Goal: Task Accomplishment & Management: Manage account settings

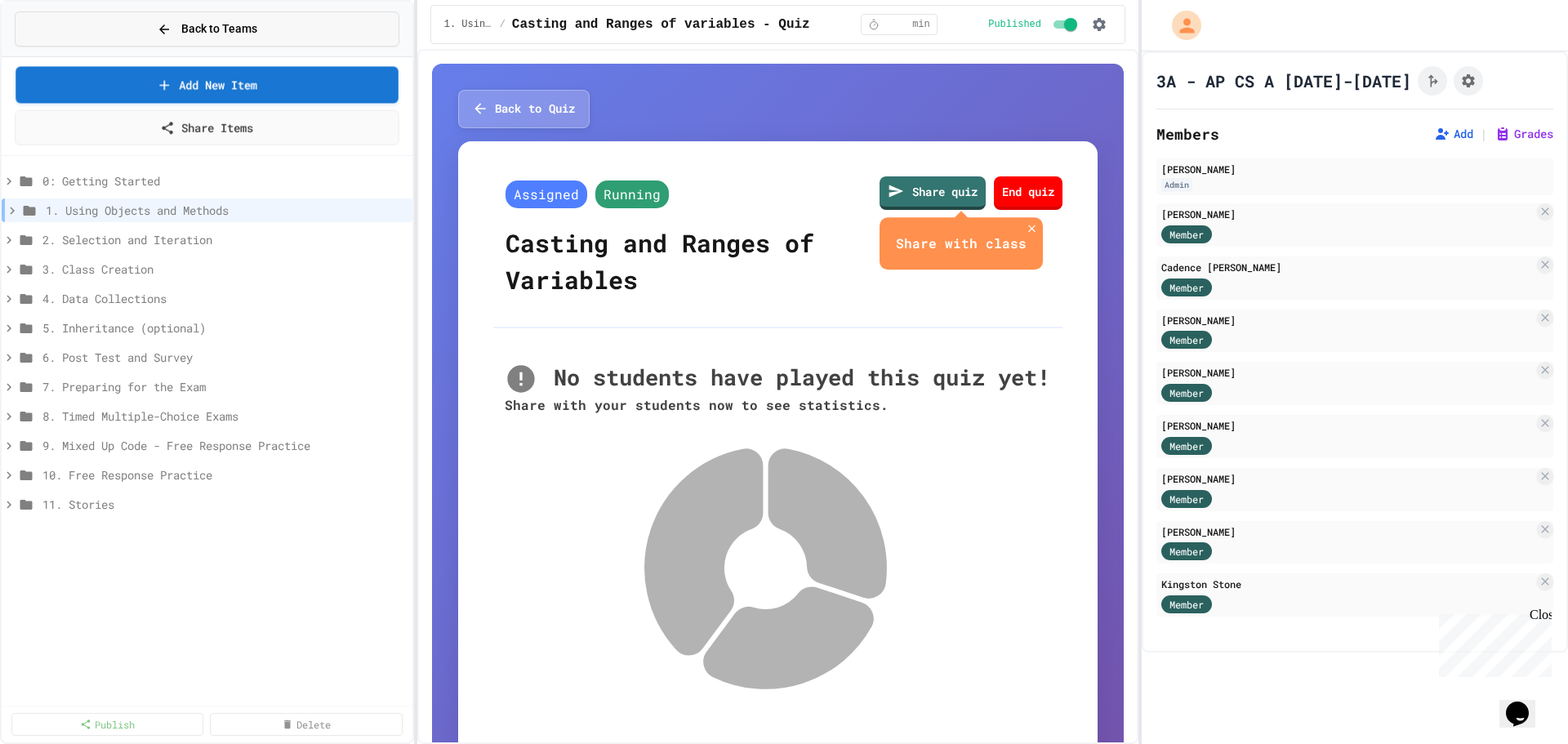
click at [187, 28] on span "Back to Teams" at bounding box center [219, 29] width 76 height 17
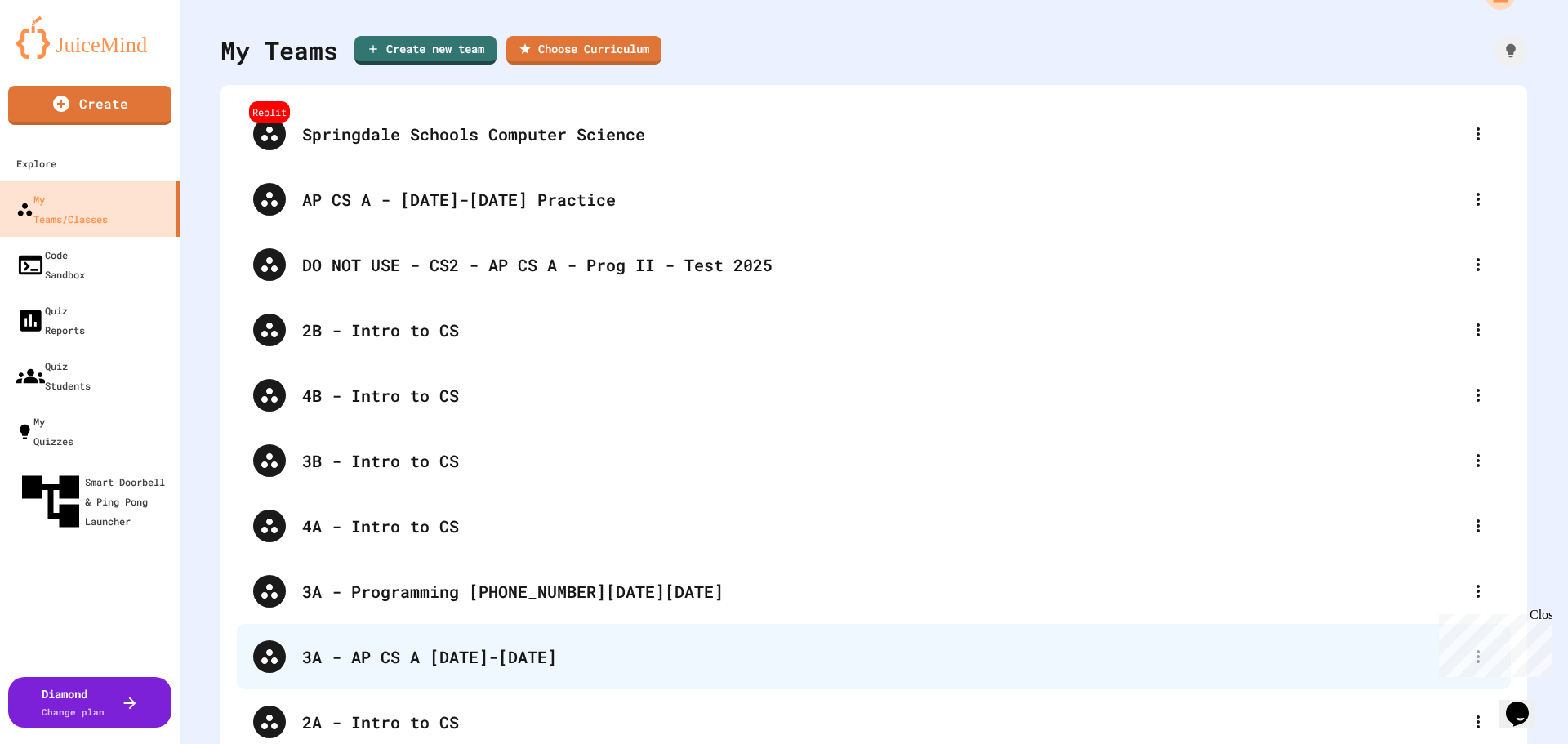
scroll to position [55, 0]
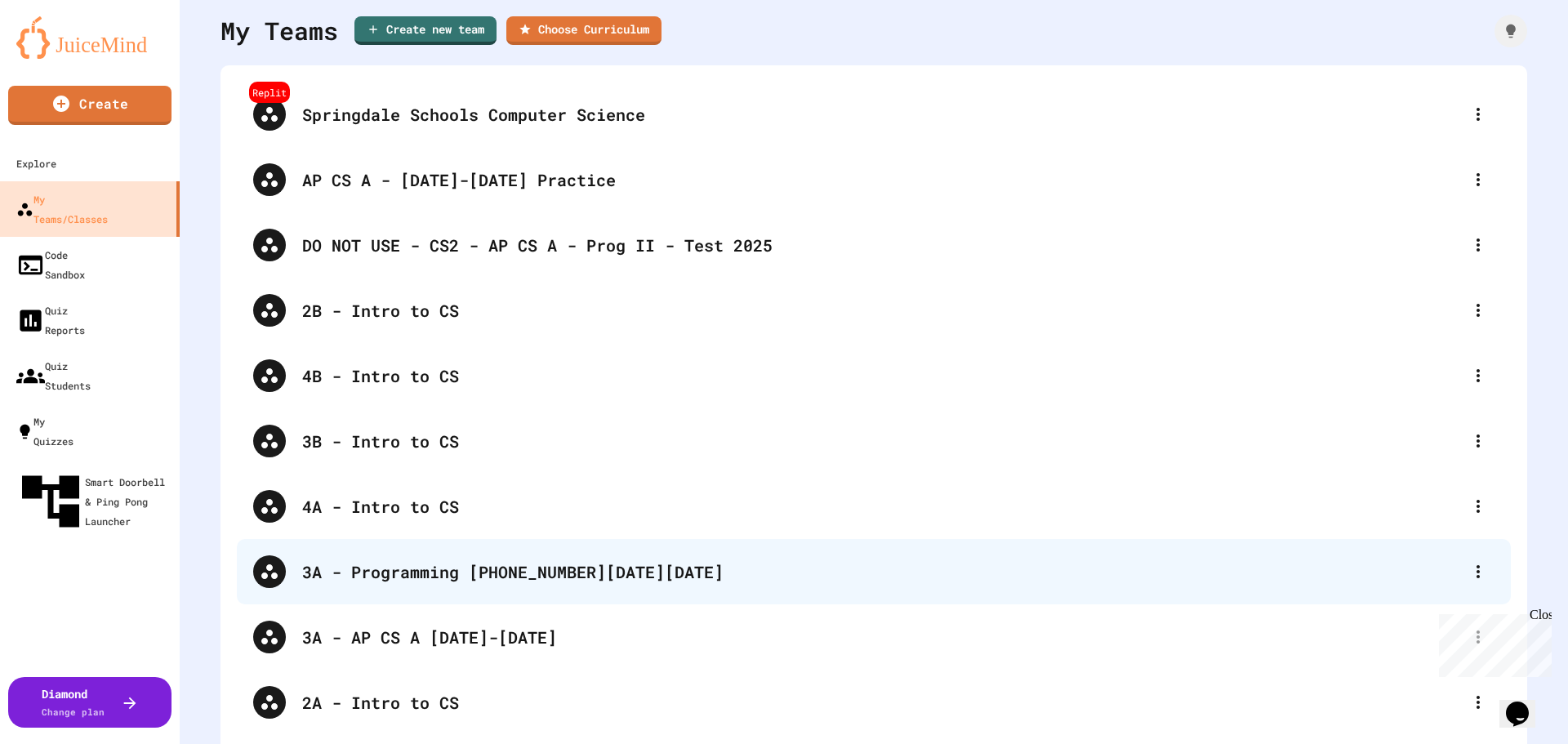
click at [418, 265] on div "3A - Programming [PHONE_NUMBER][DATE][DATE]" at bounding box center [882, 571] width 1160 height 25
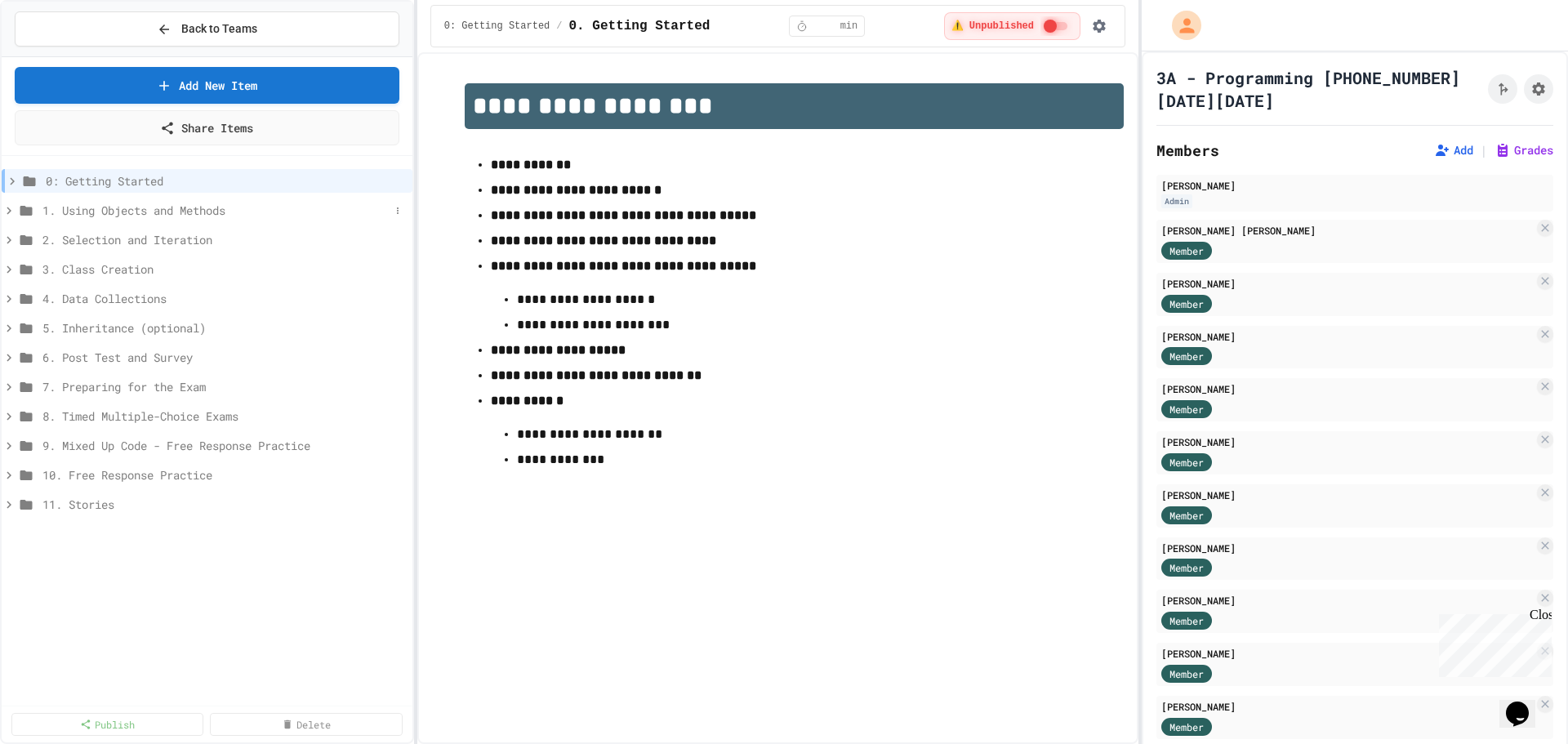
click at [15, 212] on icon at bounding box center [9, 210] width 15 height 15
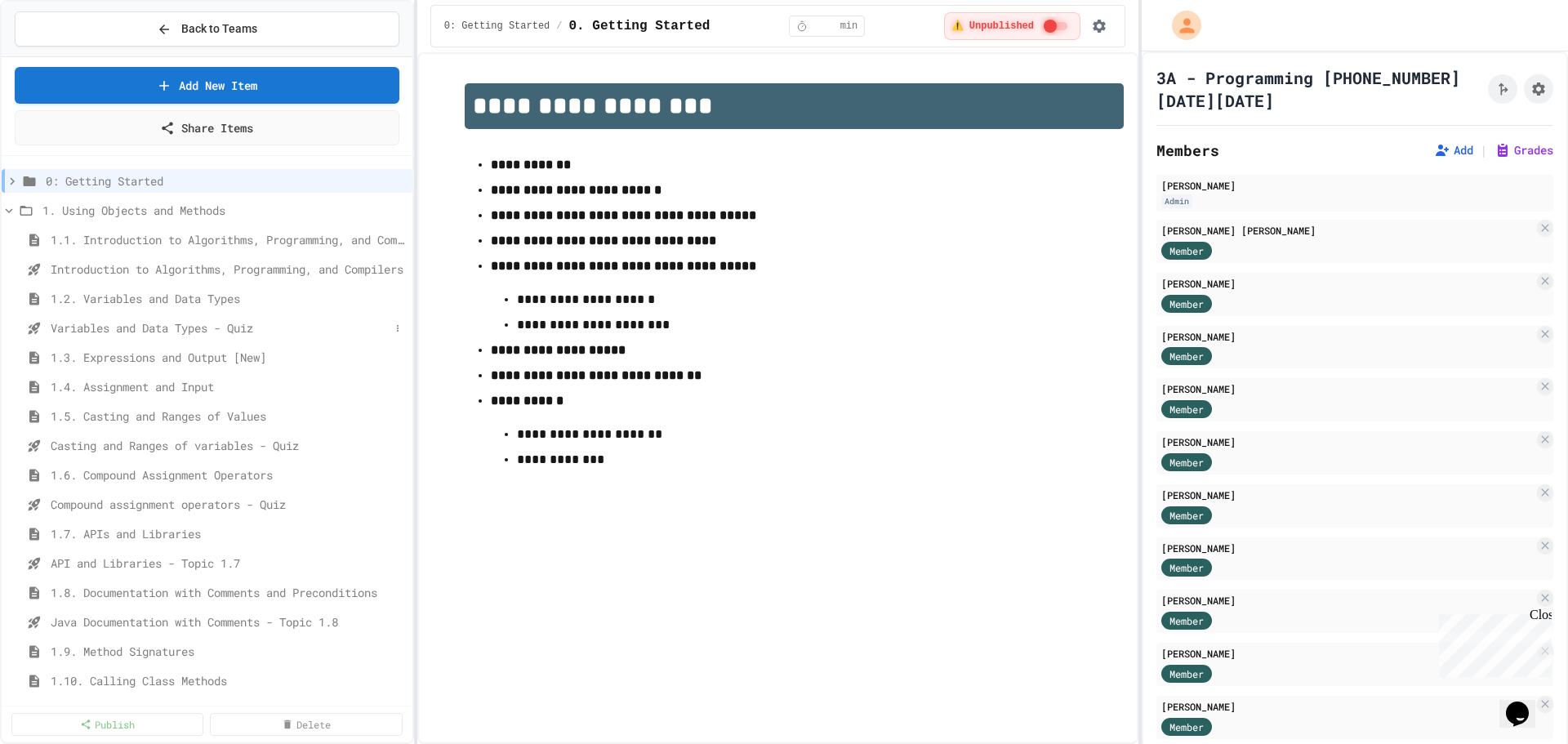
click at [106, 265] on span "Variables and Data Types - Quiz" at bounding box center [220, 328] width 339 height 17
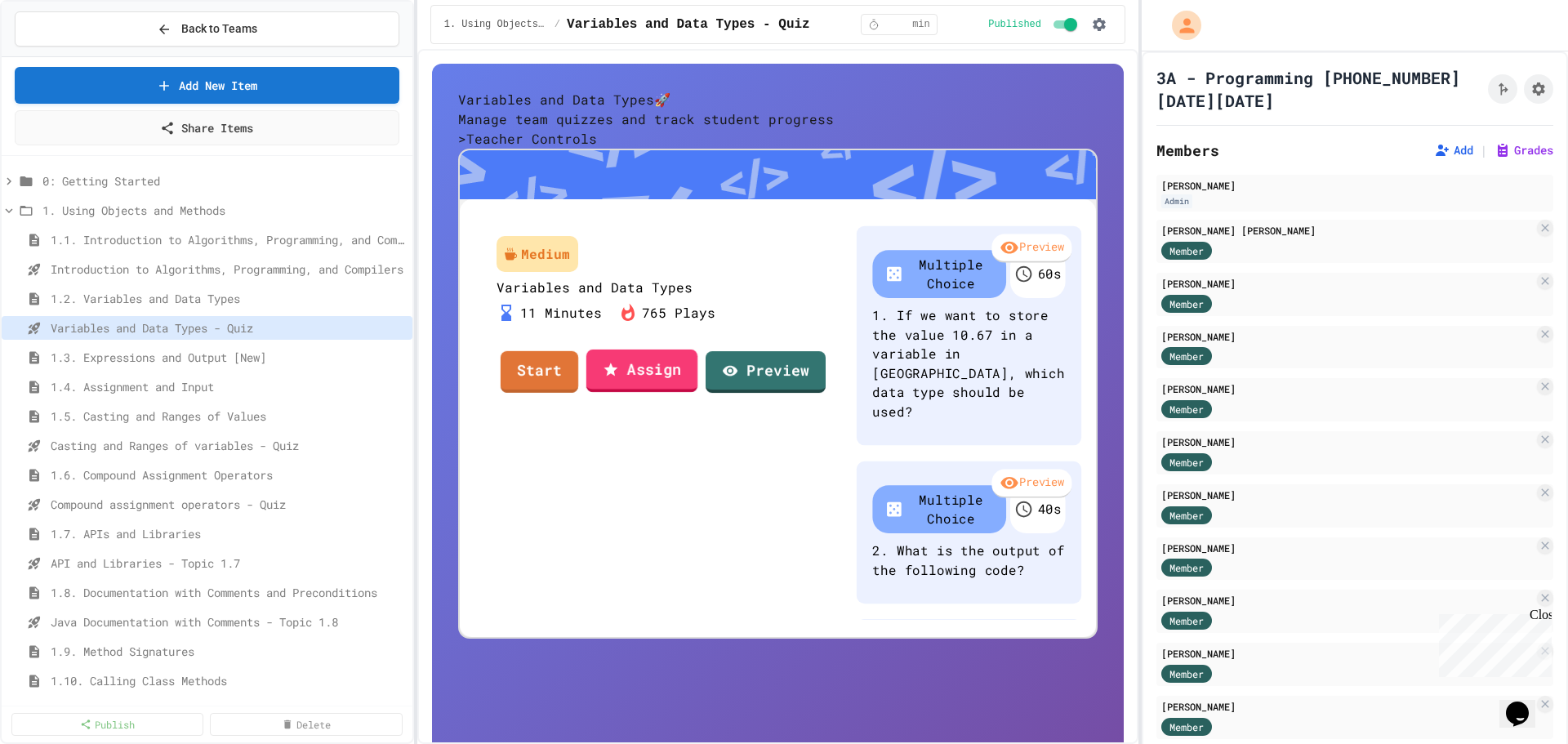
click at [578, 265] on link "Start" at bounding box center [540, 371] width 77 height 41
click at [668, 265] on link "Assign" at bounding box center [642, 369] width 109 height 44
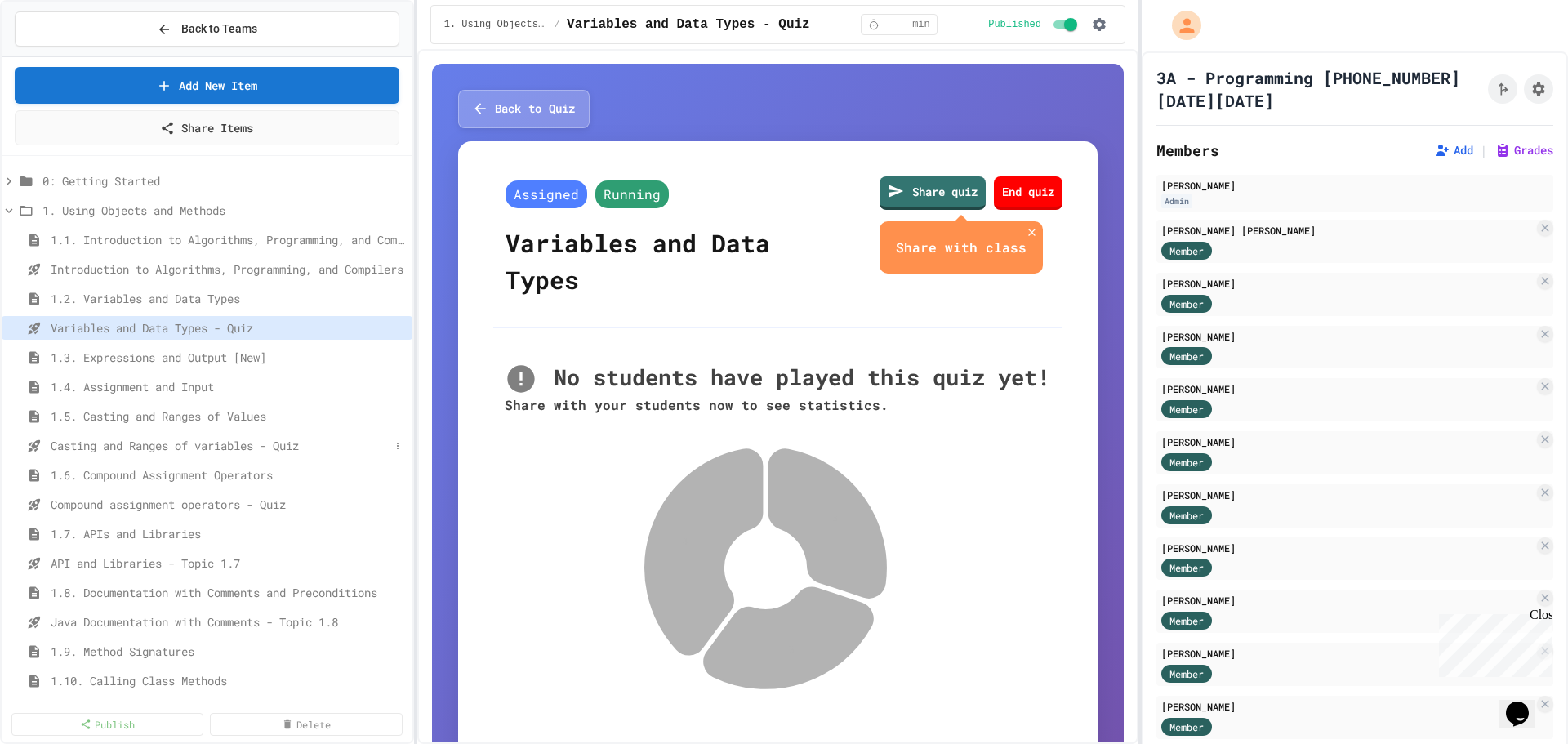
click at [82, 265] on span "Casting and Ranges of variables - Quiz" at bounding box center [220, 446] width 339 height 17
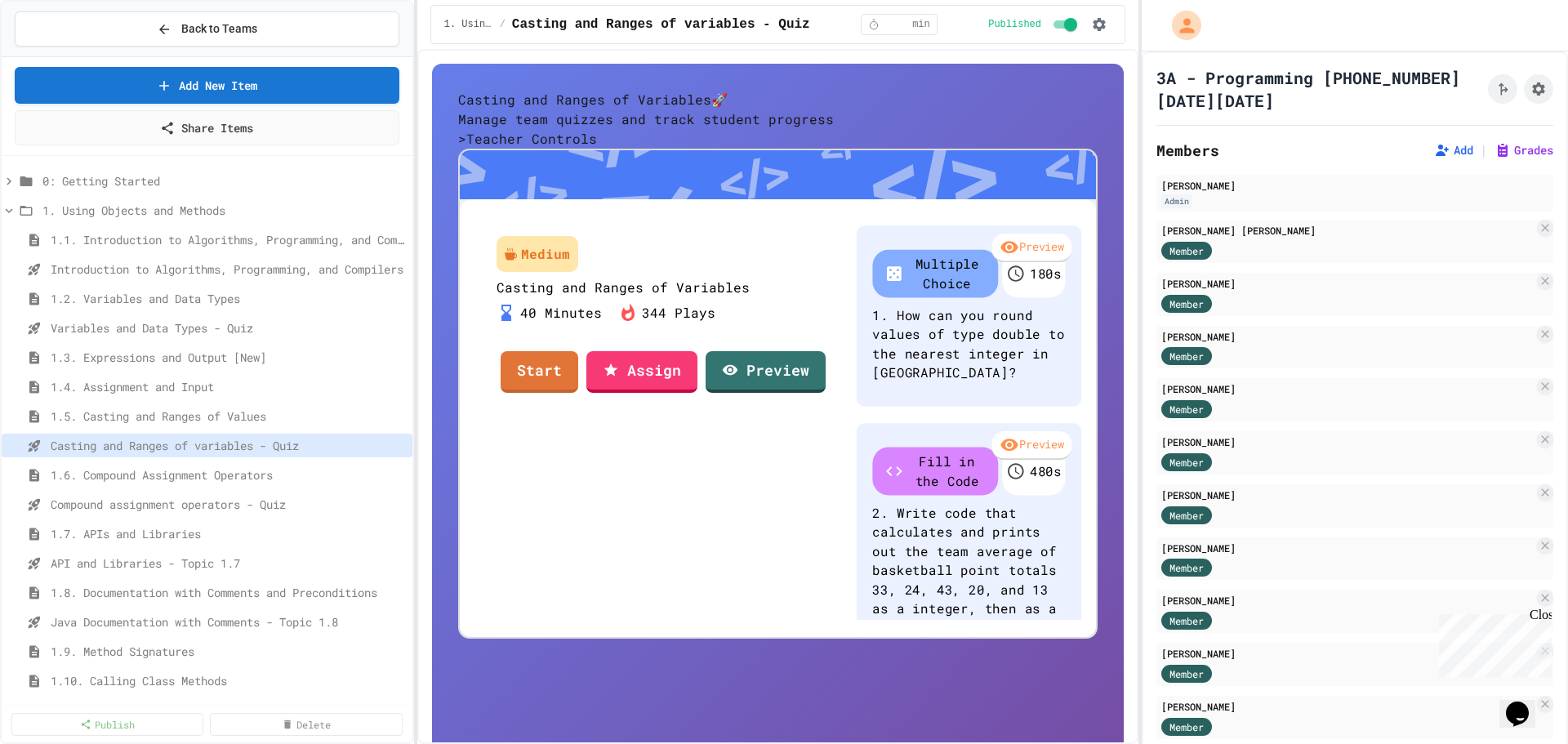
click at [678, 265] on link "Assign" at bounding box center [642, 372] width 111 height 41
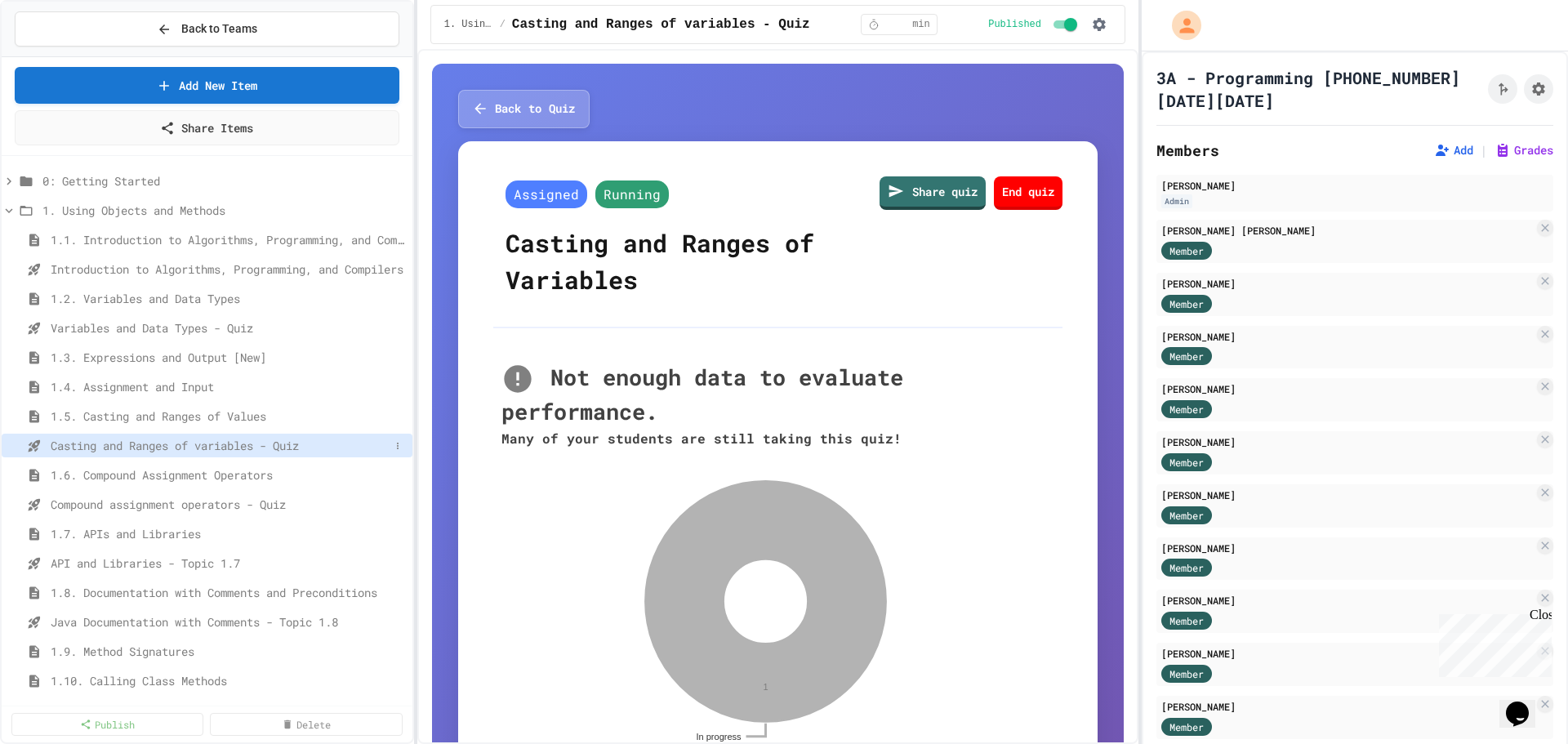
click at [173, 265] on span "Casting and Ranges of variables - Quiz" at bounding box center [220, 446] width 339 height 17
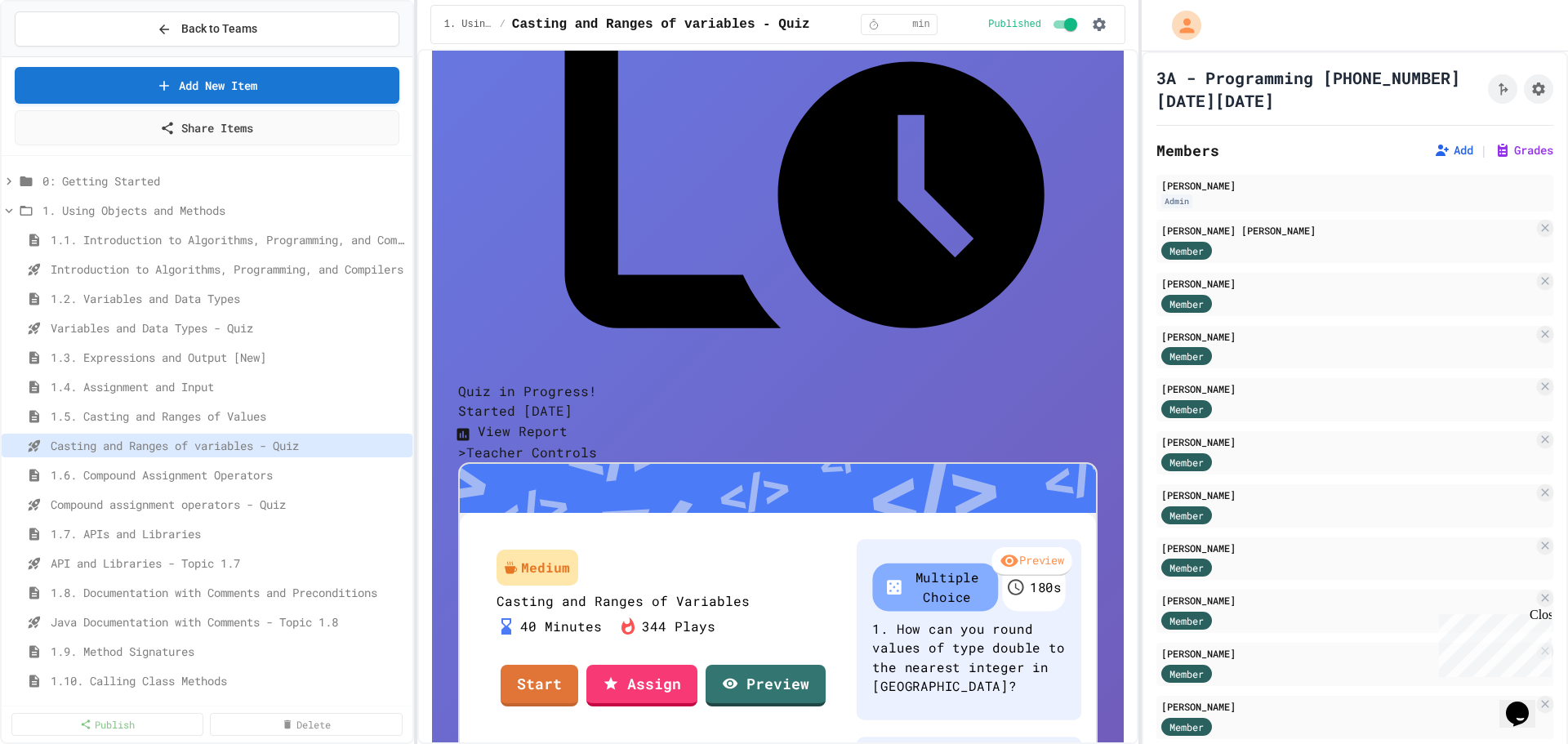
scroll to position [403, 0]
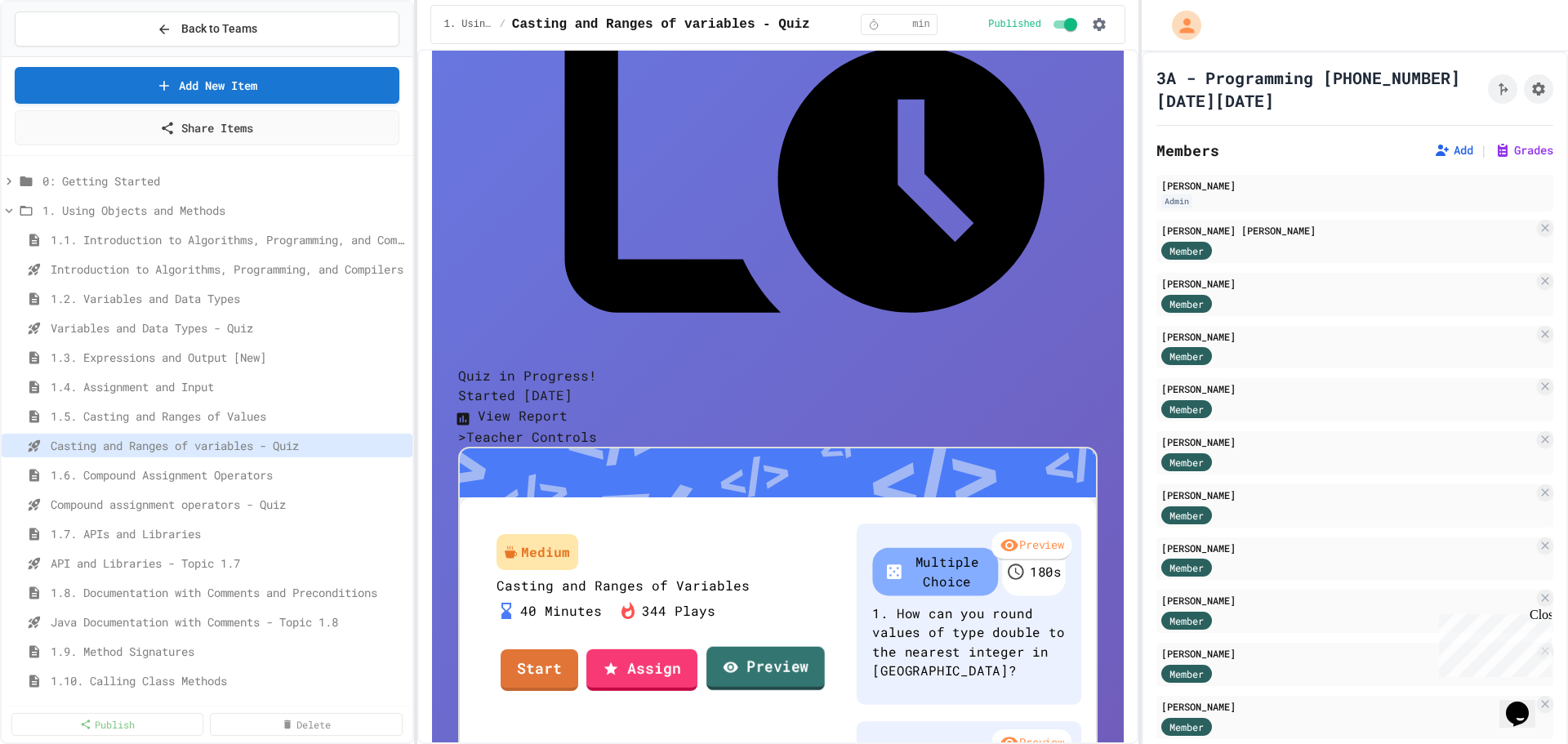
click at [686, 265] on link "Preview" at bounding box center [766, 668] width 119 height 44
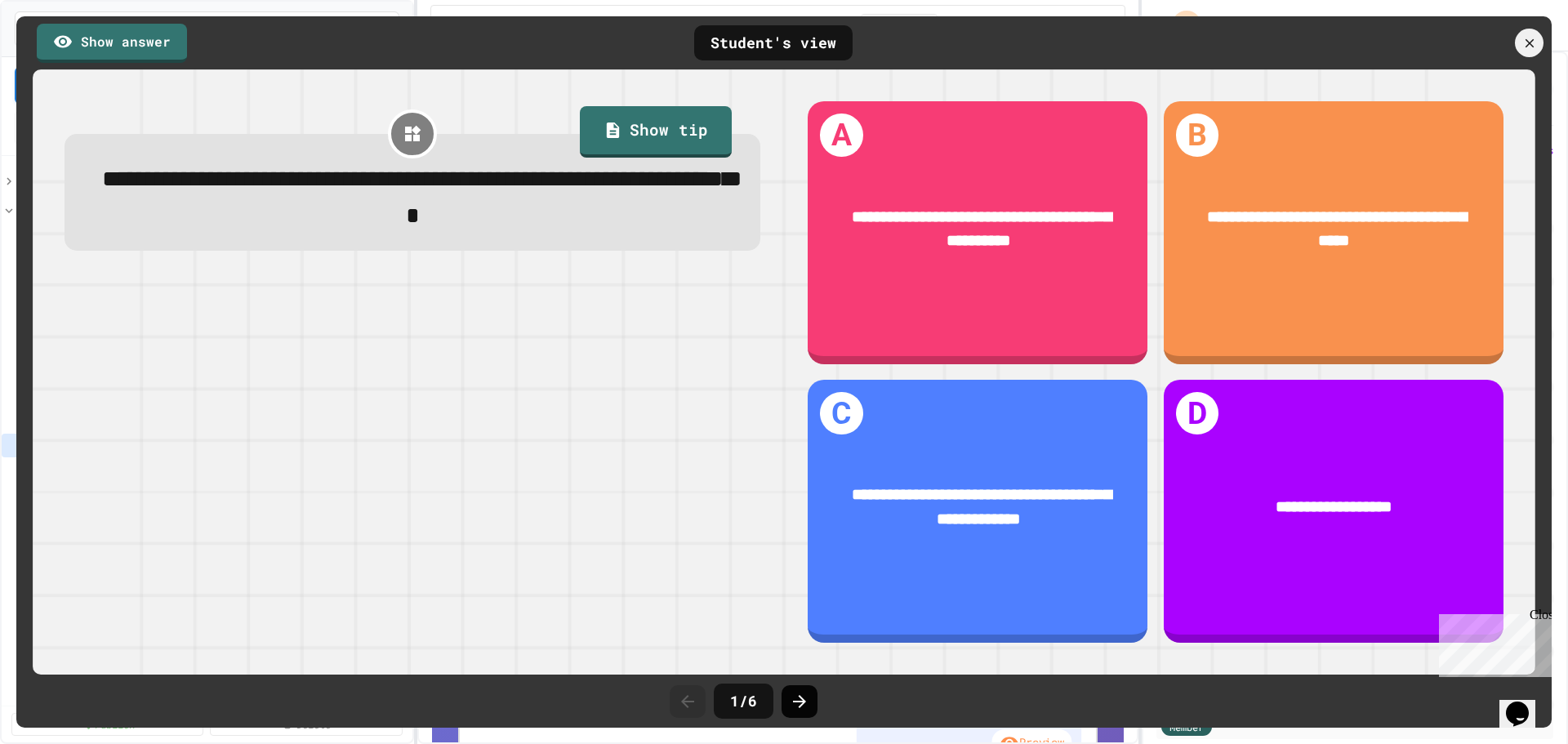
click at [686, 265] on div at bounding box center [800, 702] width 36 height 33
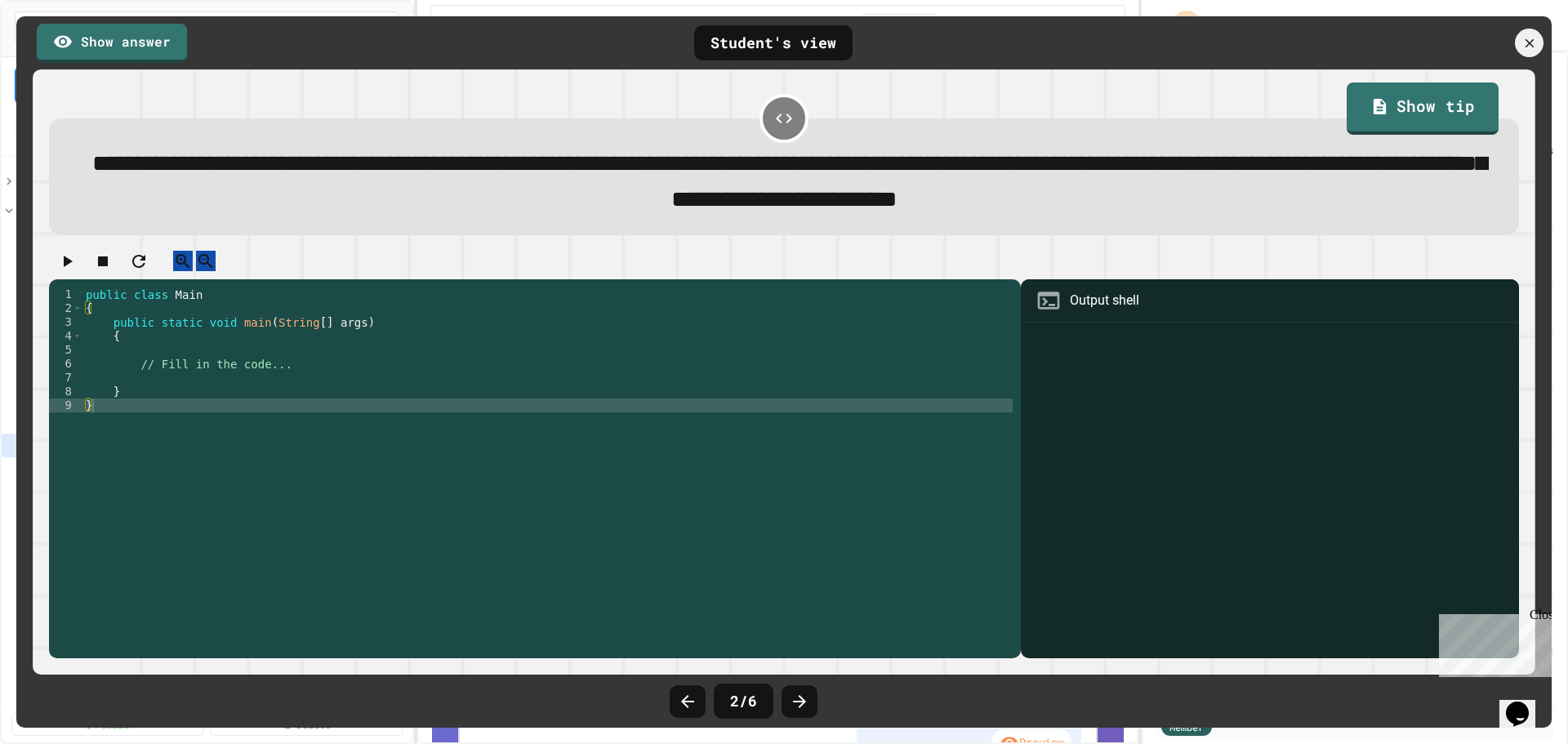
click at [686, 265] on icon at bounding box center [799, 701] width 20 height 20
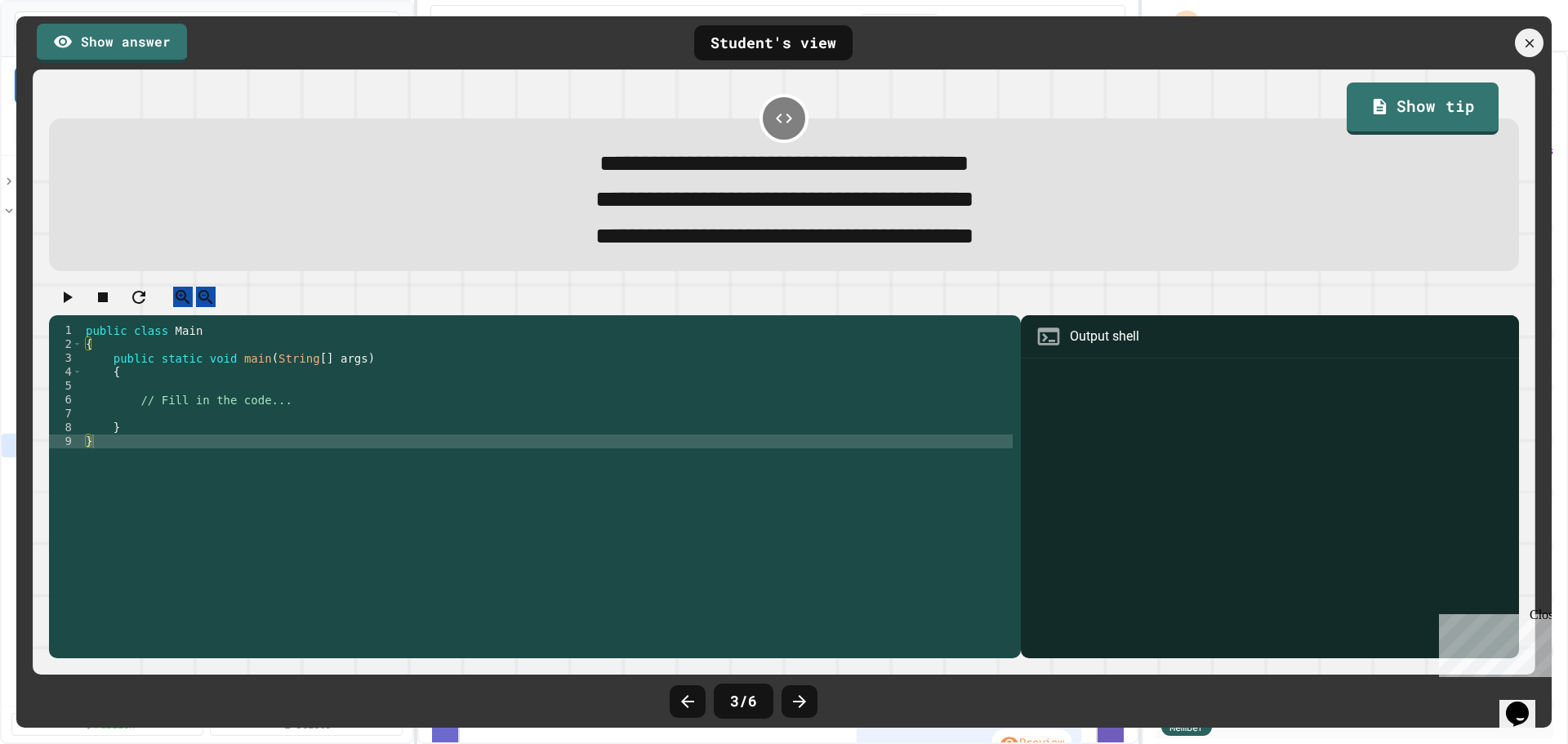
click at [686, 265] on icon at bounding box center [799, 701] width 20 height 20
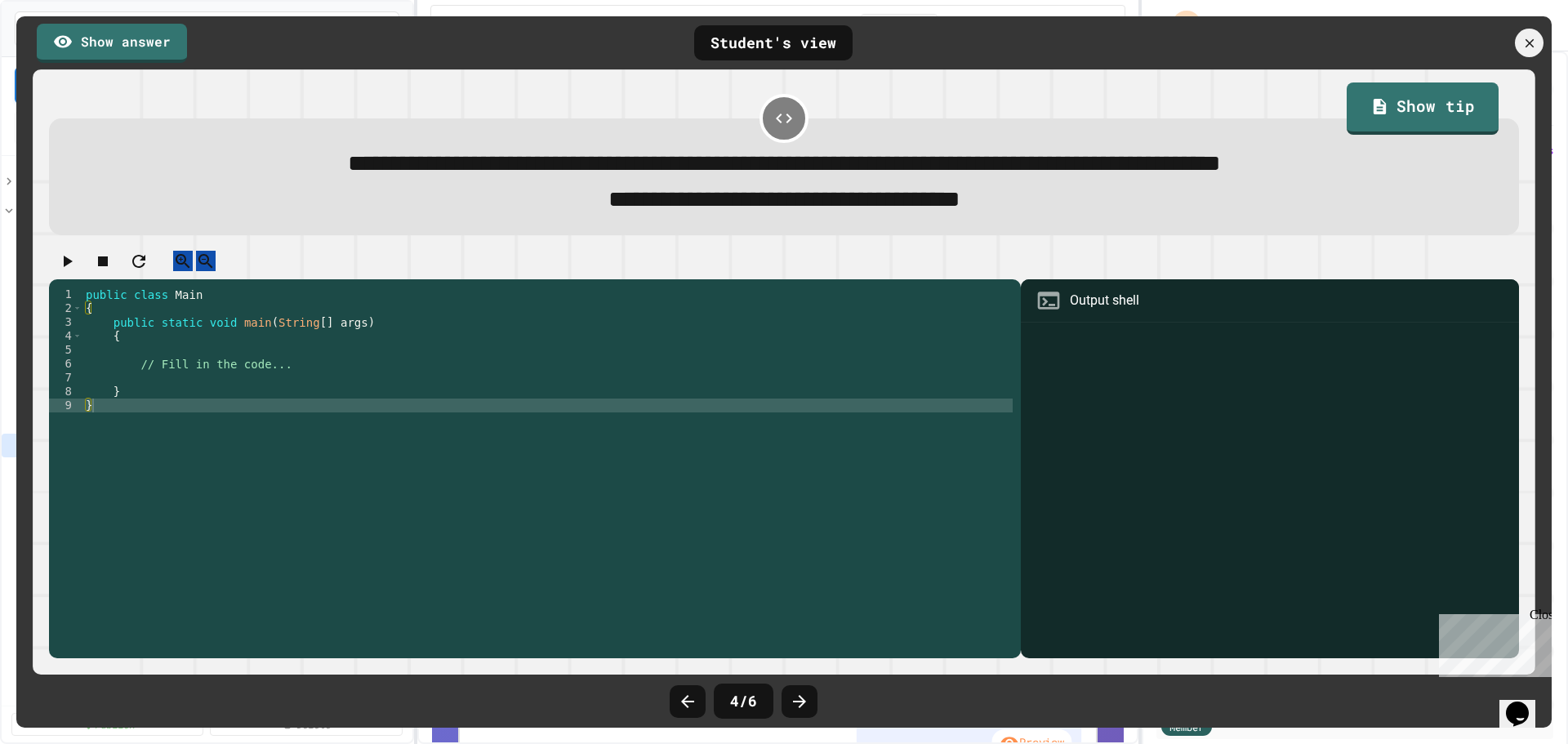
click at [686, 265] on icon at bounding box center [799, 701] width 20 height 20
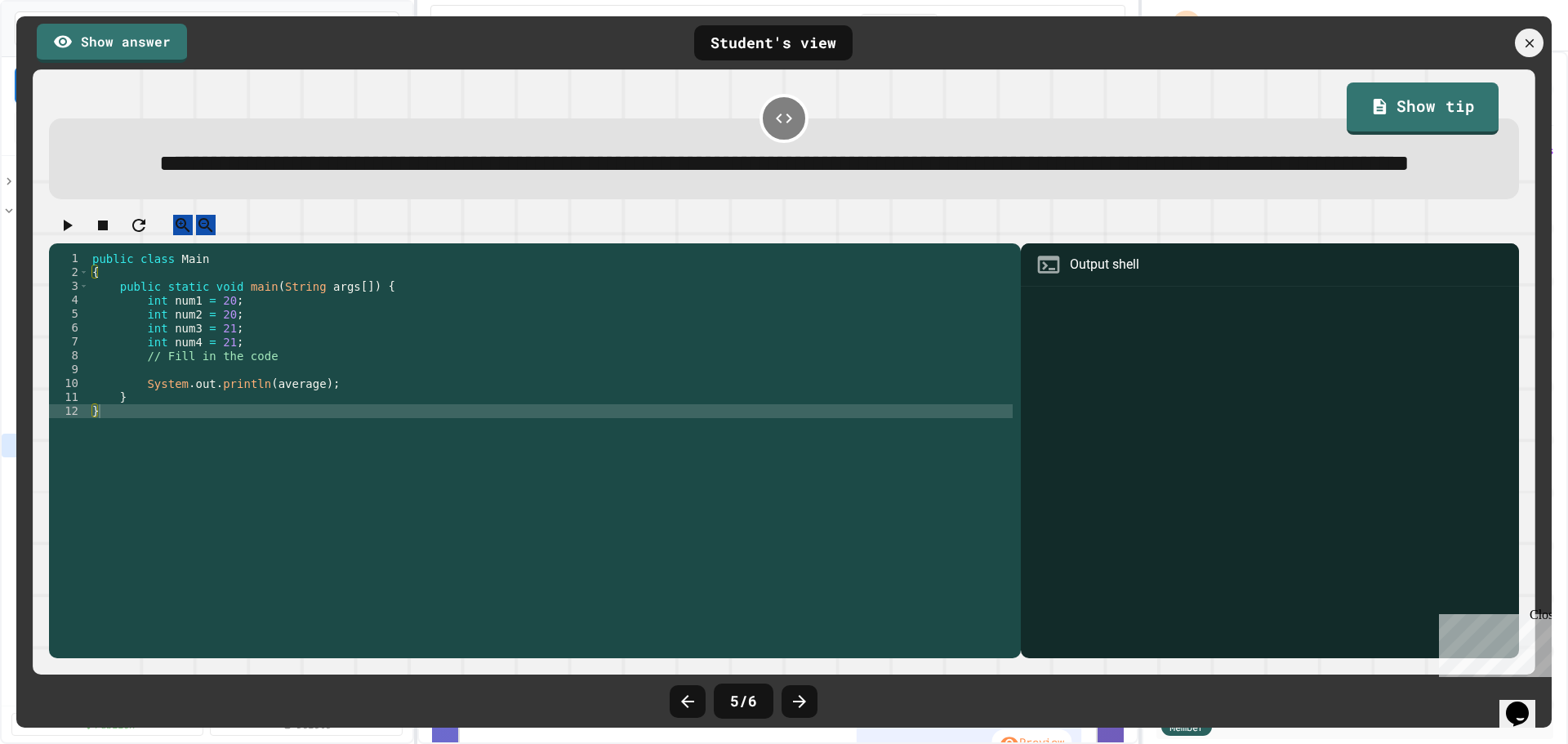
click at [686, 265] on icon at bounding box center [799, 701] width 20 height 20
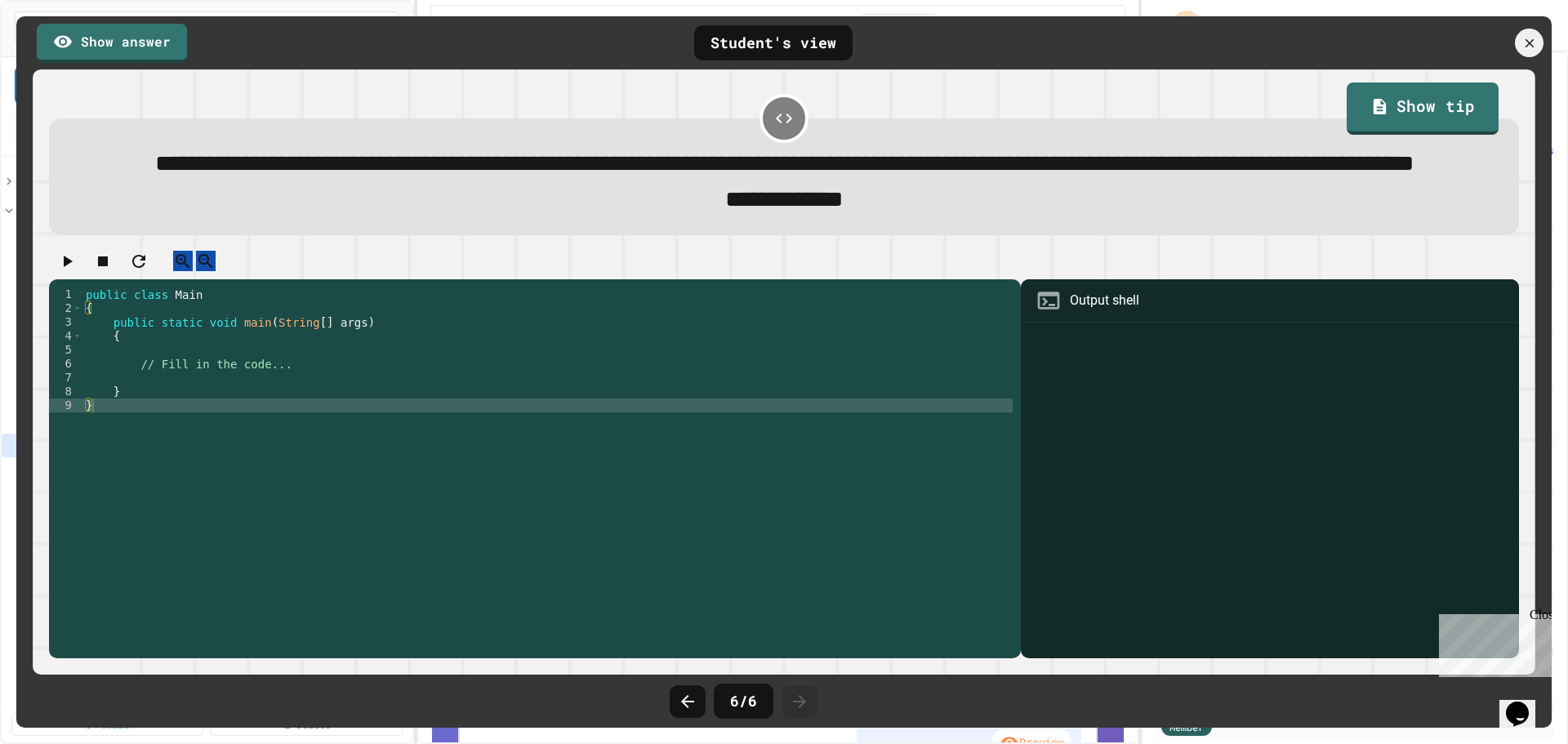
click at [686, 265] on icon at bounding box center [799, 701] width 20 height 20
click at [686, 265] on icon at bounding box center [687, 701] width 13 height 13
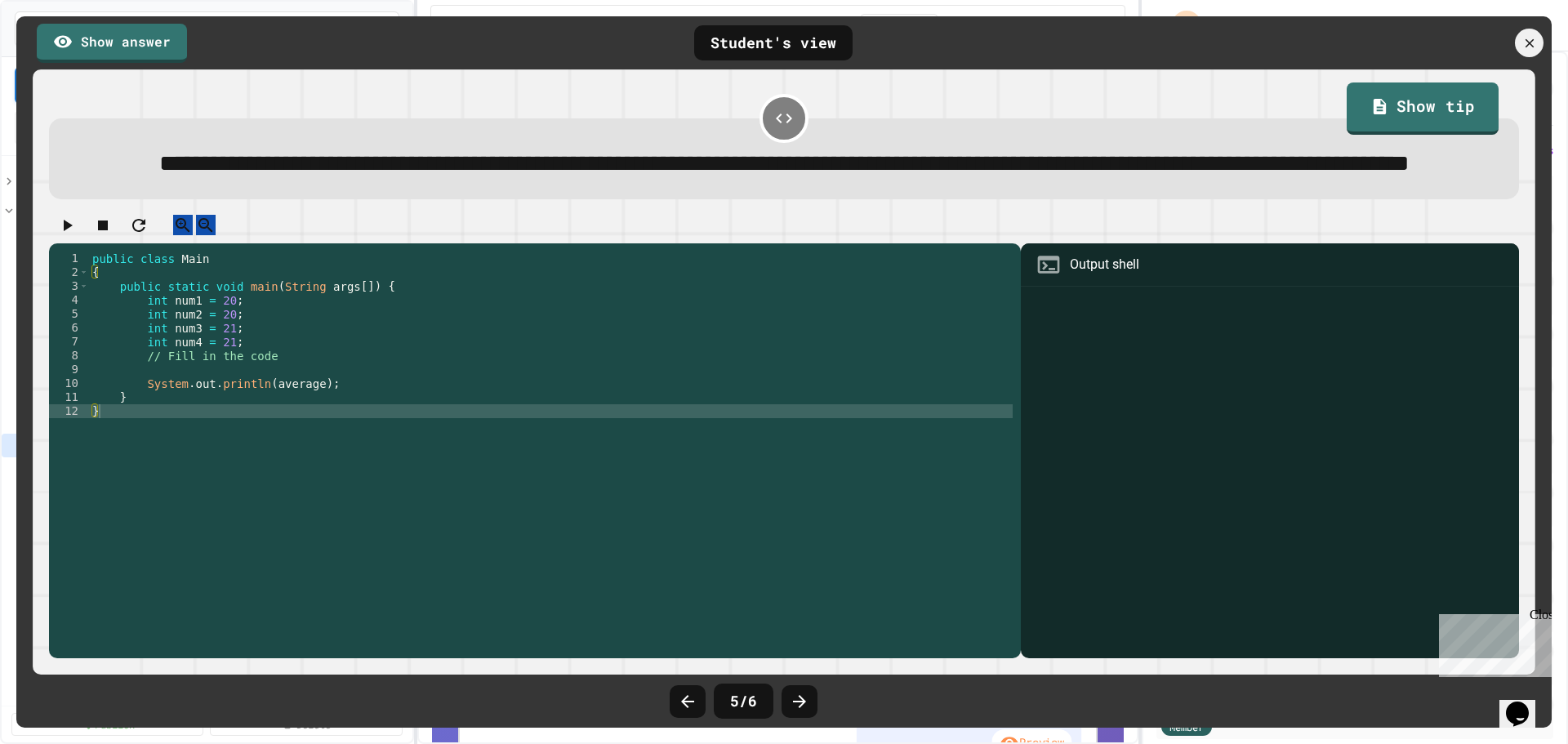
click at [686, 265] on icon at bounding box center [687, 701] width 13 height 13
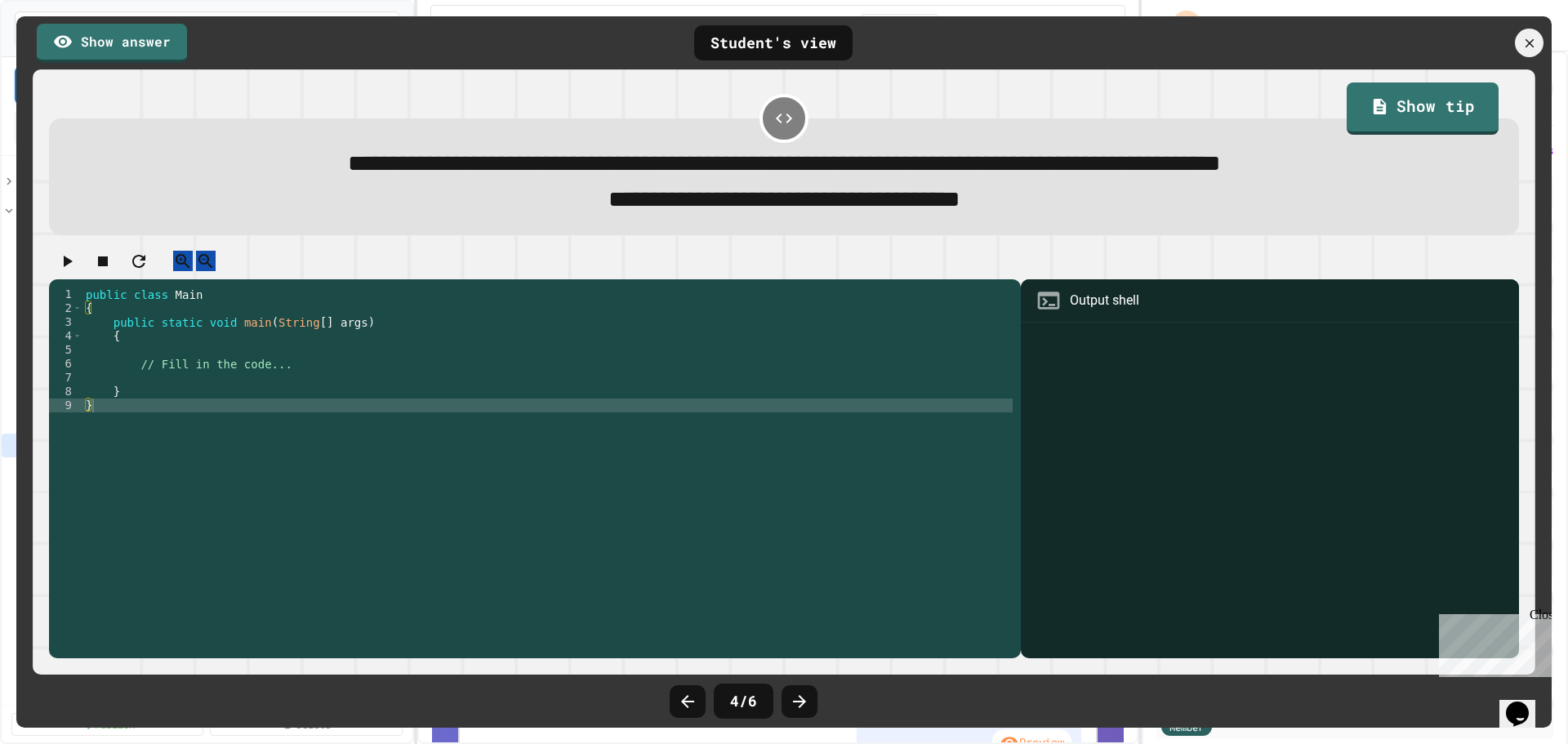
click at [686, 265] on icon at bounding box center [687, 701] width 13 height 13
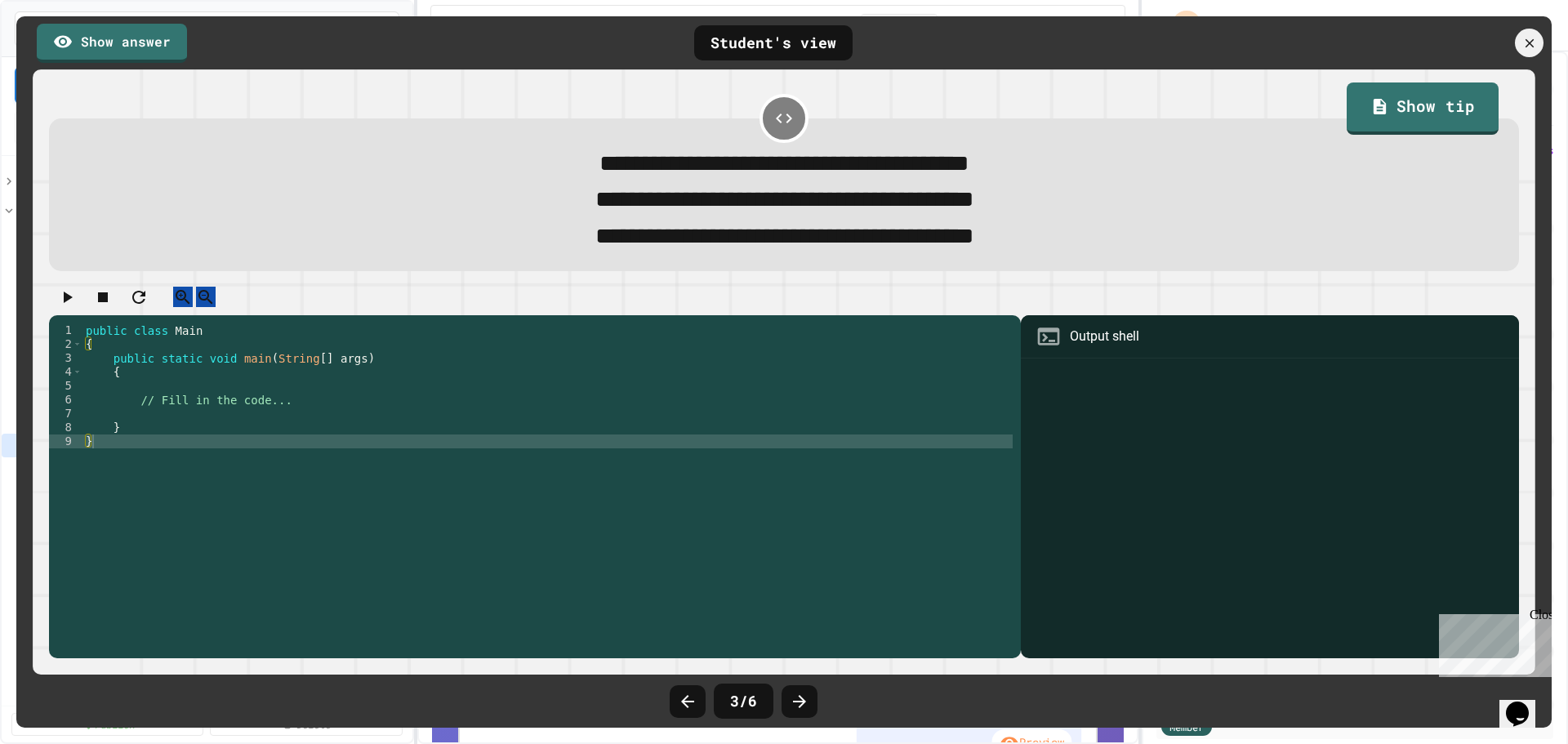
click at [686, 265] on icon at bounding box center [687, 701] width 13 height 13
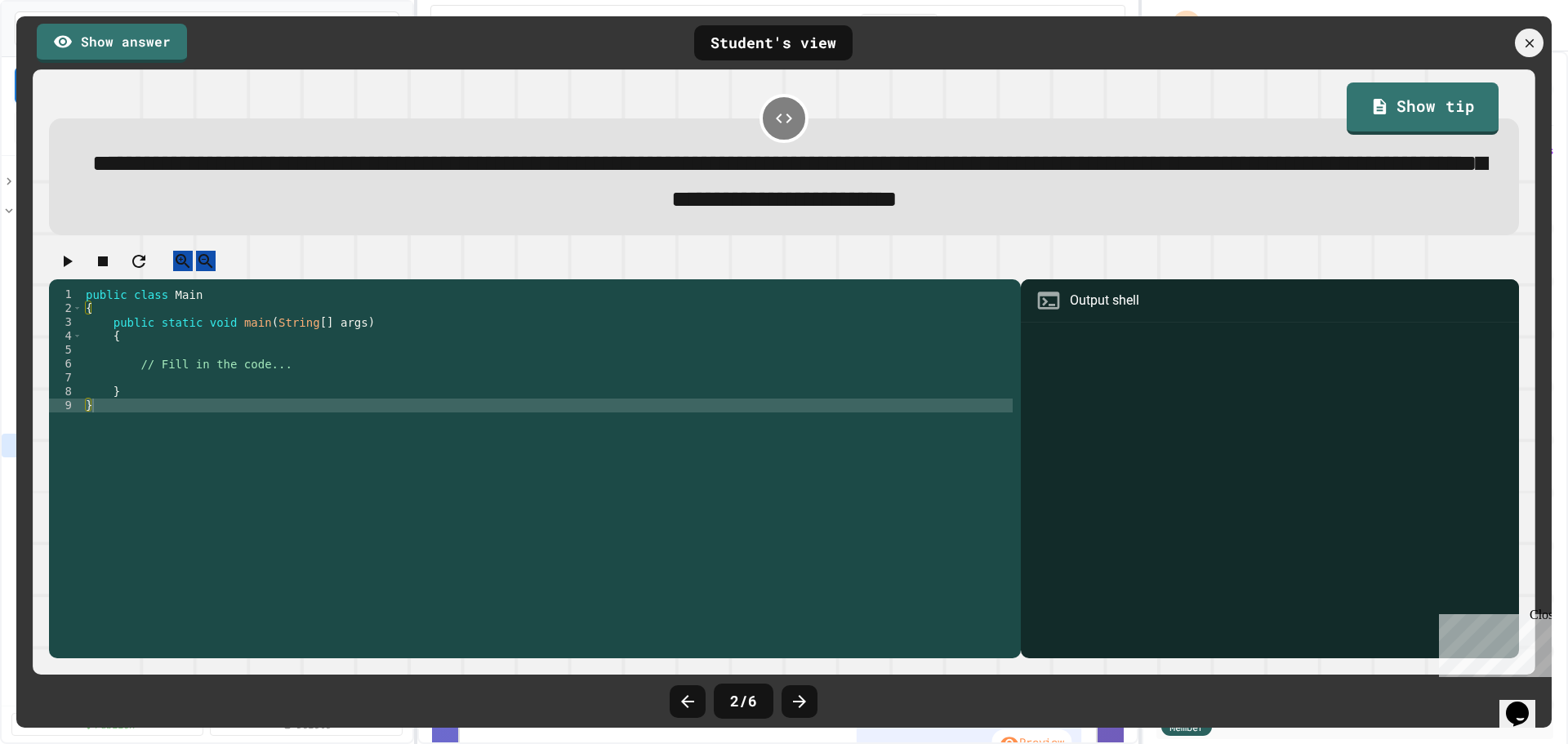
click at [686, 265] on div at bounding box center [1270, 492] width 482 height 332
click at [686, 265] on div "Output shell" at bounding box center [1104, 300] width 70 height 20
click at [686, 265] on div at bounding box center [1270, 492] width 482 height 332
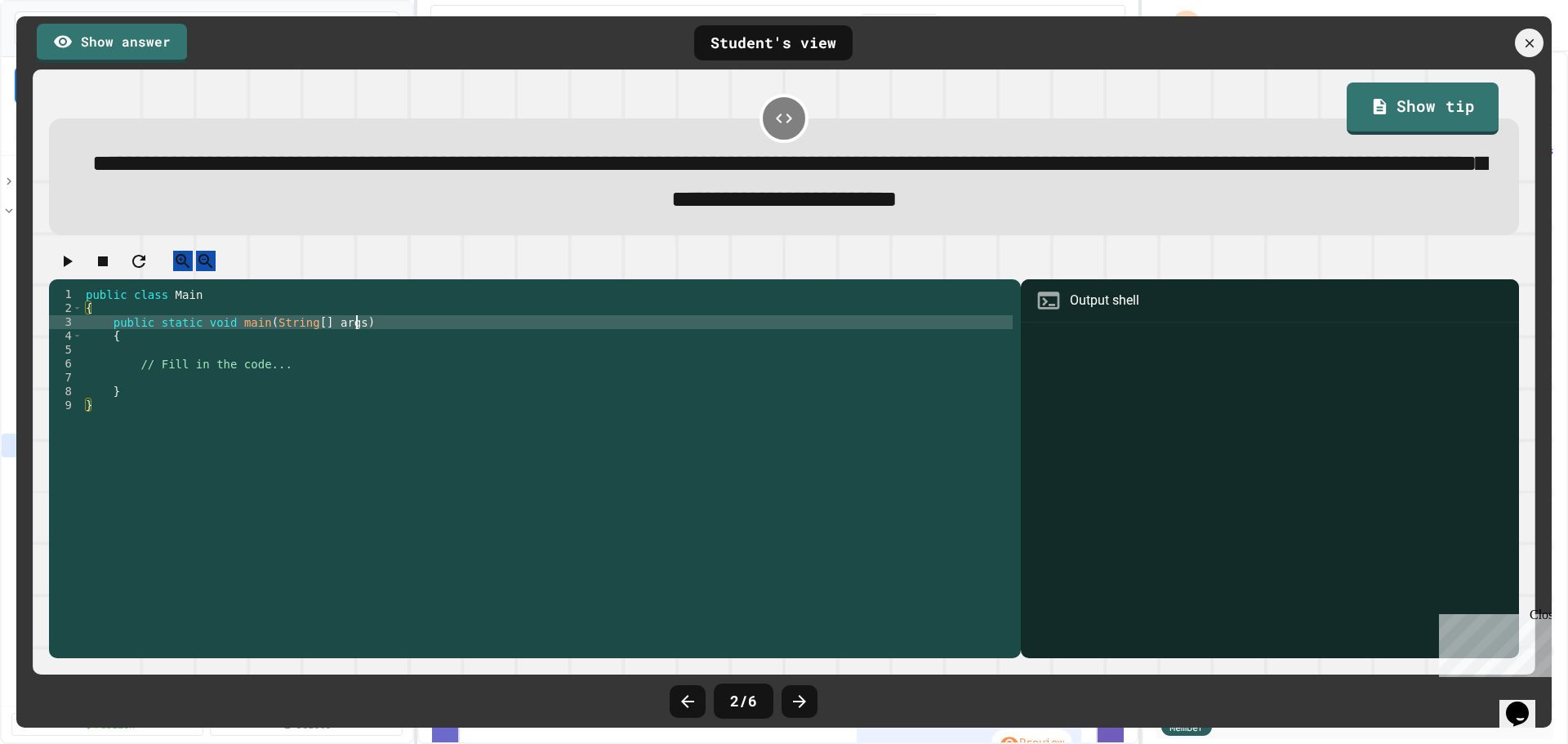
click at [451, 265] on div "public class Main { public static void main ( String [ ] args ) { // Fill in th…" at bounding box center [548, 461] width 931 height 347
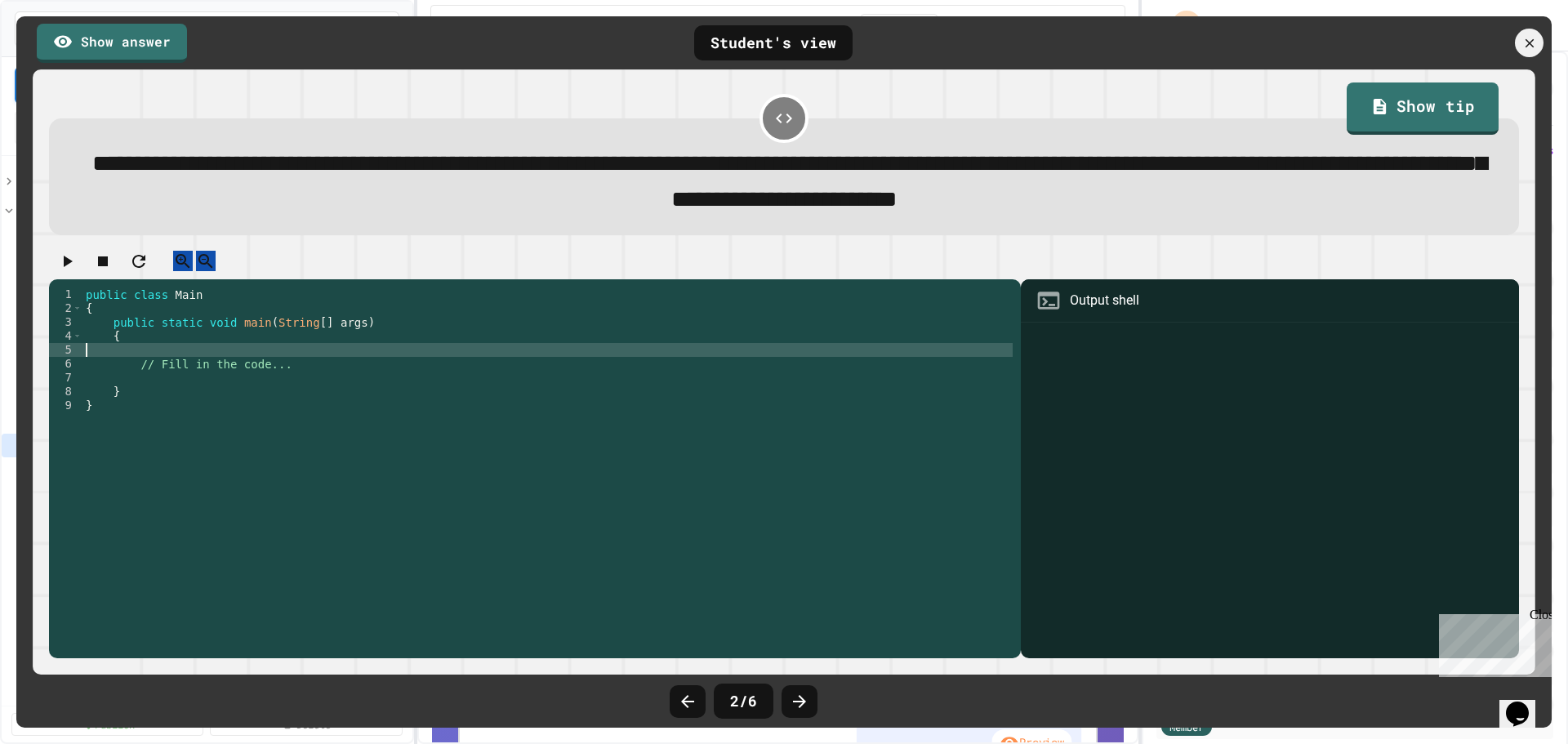
click at [138, 265] on div "public class Main { public static void main ( String [ ] args ) { // Fill in th…" at bounding box center [548, 461] width 931 height 347
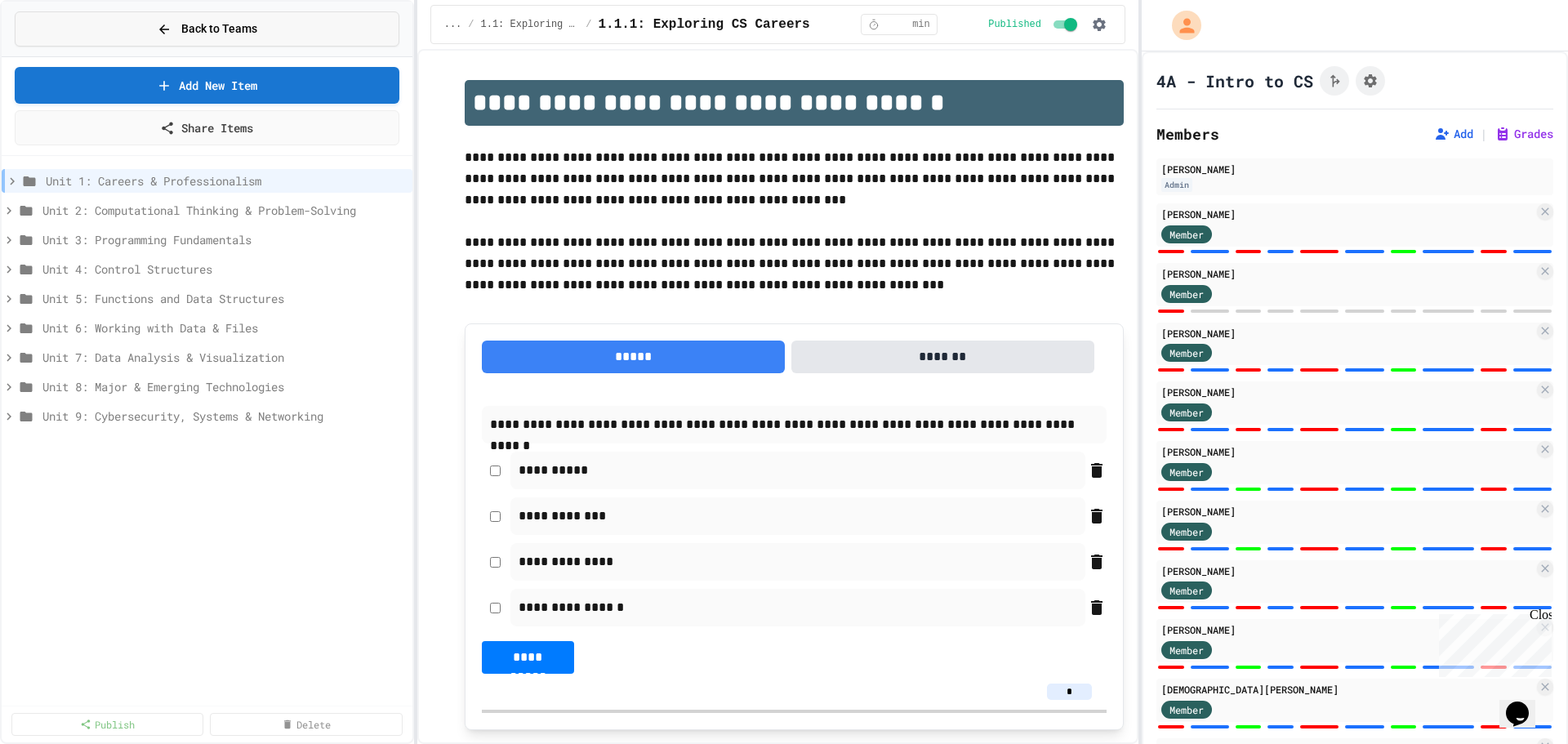
click at [187, 33] on span "Back to Teams" at bounding box center [219, 29] width 76 height 17
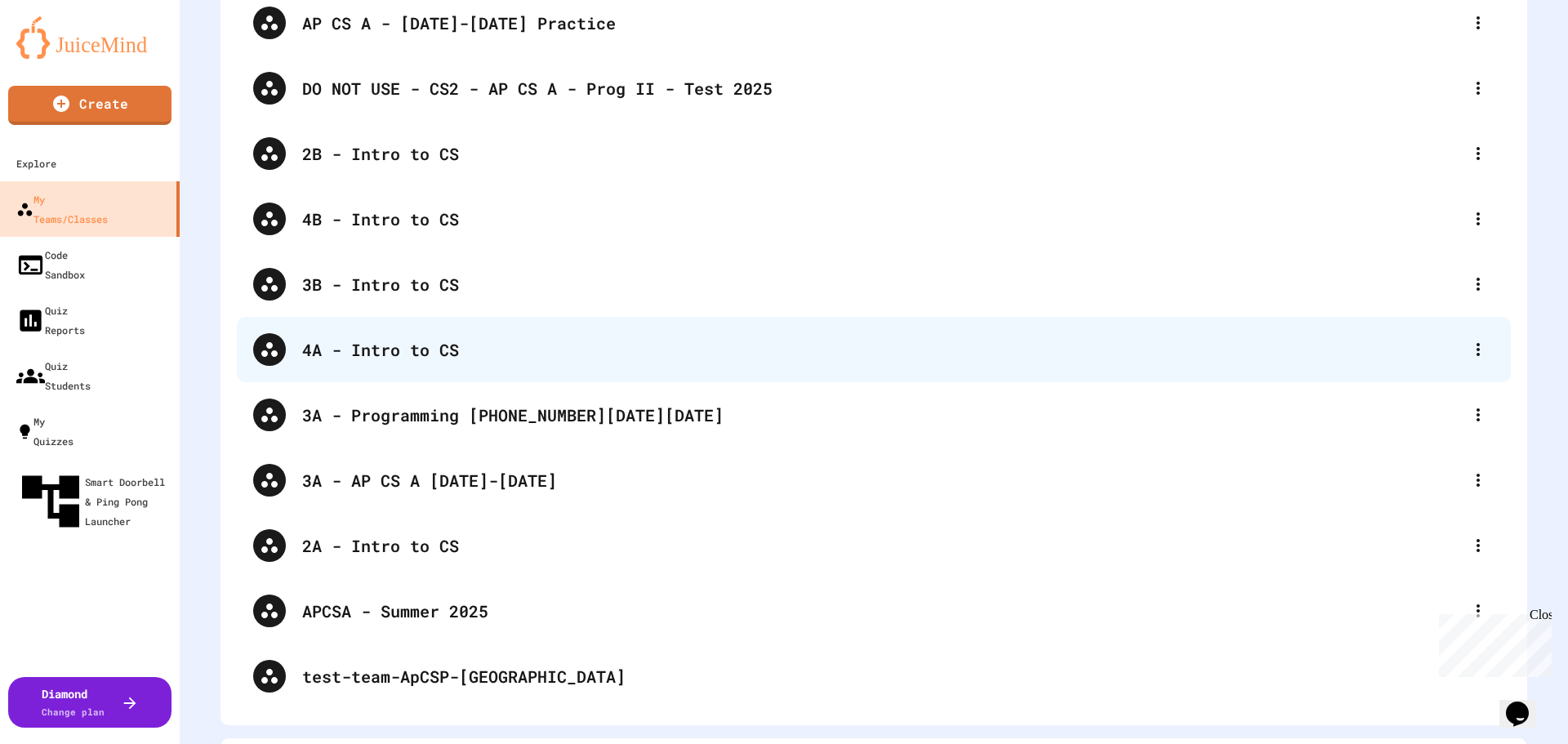
scroll to position [218, 0]
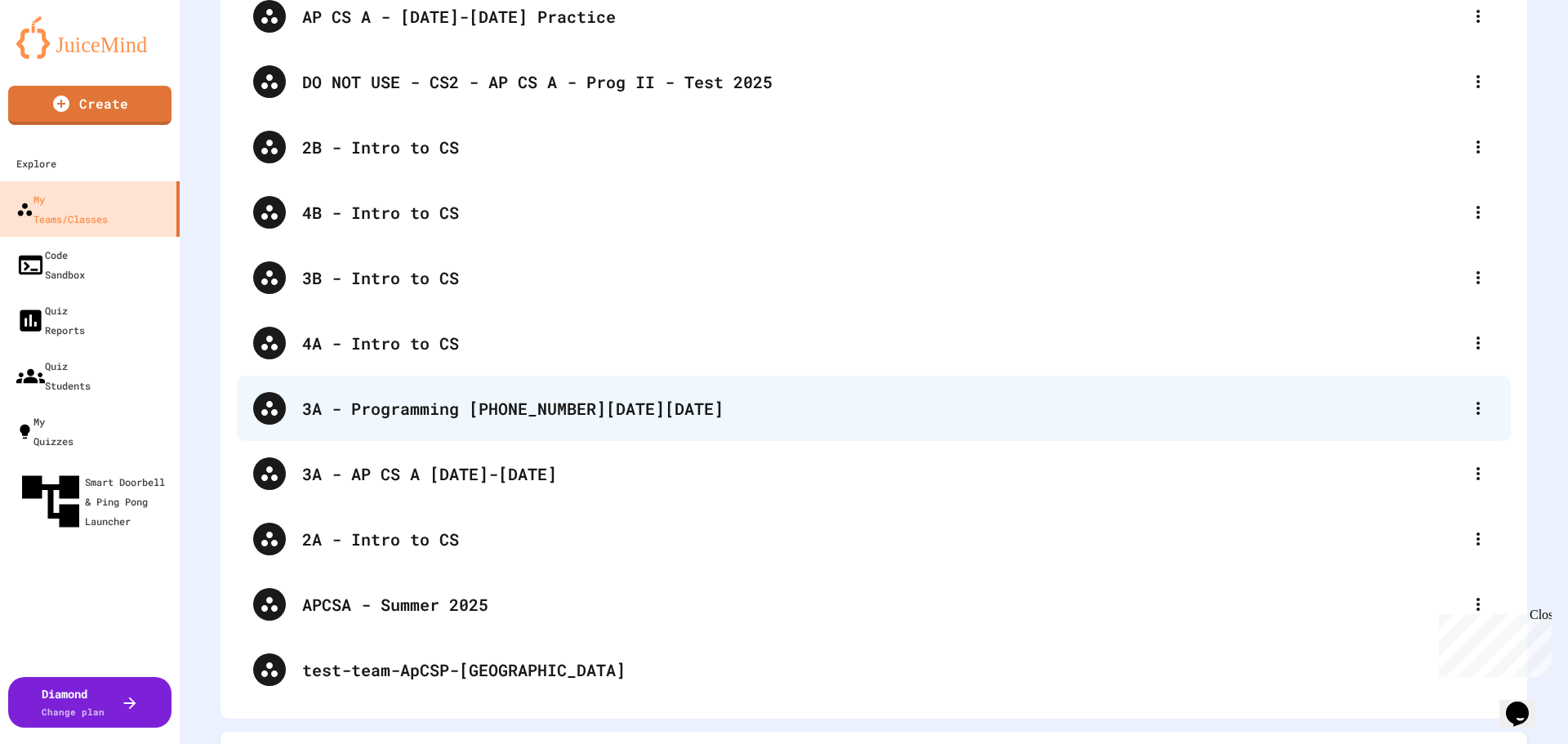
click at [406, 414] on div "3A - Programming [PHONE_NUMBER][DATE][DATE]" at bounding box center [882, 408] width 1160 height 25
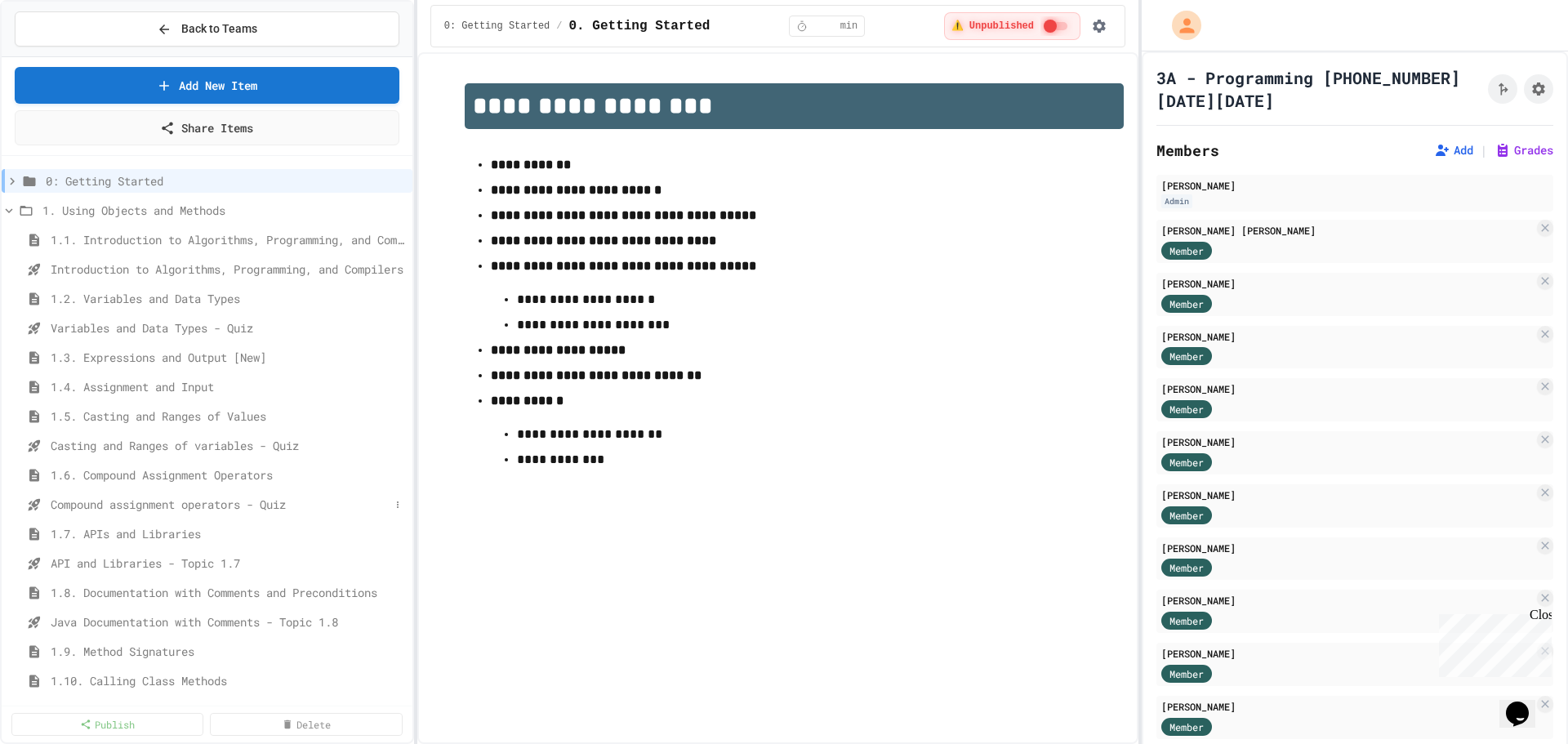
click at [114, 506] on span "Compound assignment operators - Quiz" at bounding box center [220, 504] width 339 height 17
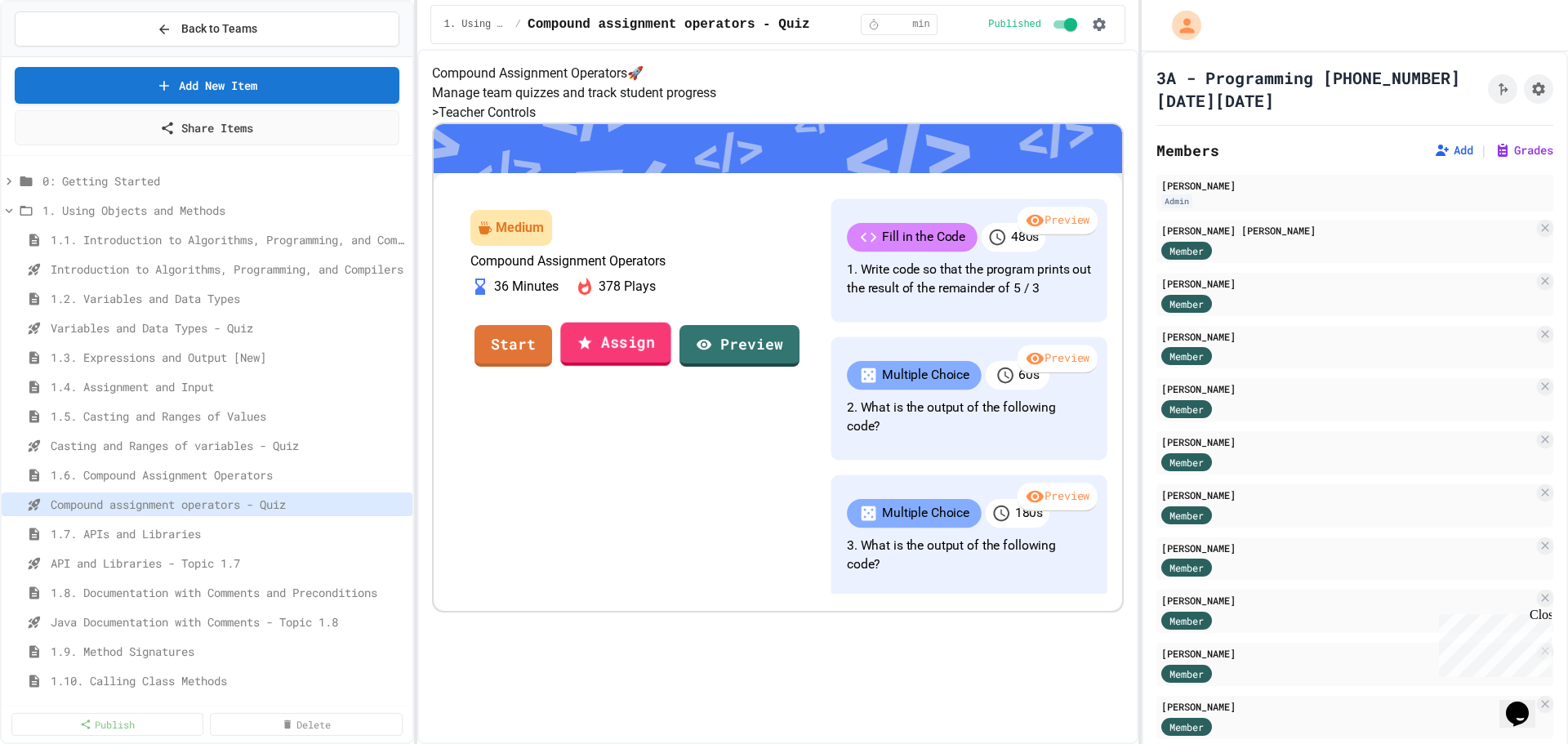
click at [593, 351] on icon at bounding box center [584, 342] width 16 height 17
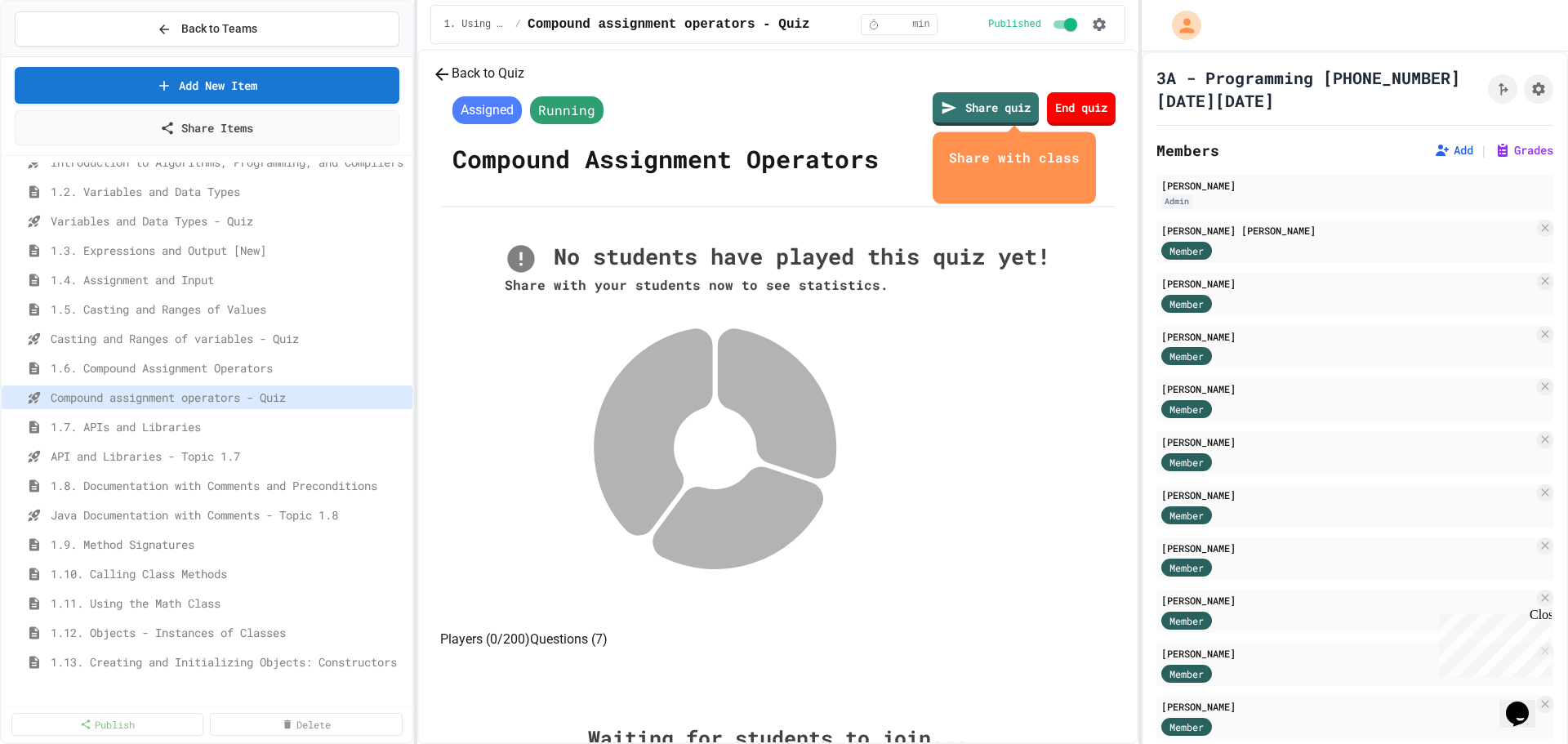
scroll to position [108, 0]
click at [141, 514] on span "Java Documentation with Comments - Topic 1.8" at bounding box center [220, 514] width 339 height 17
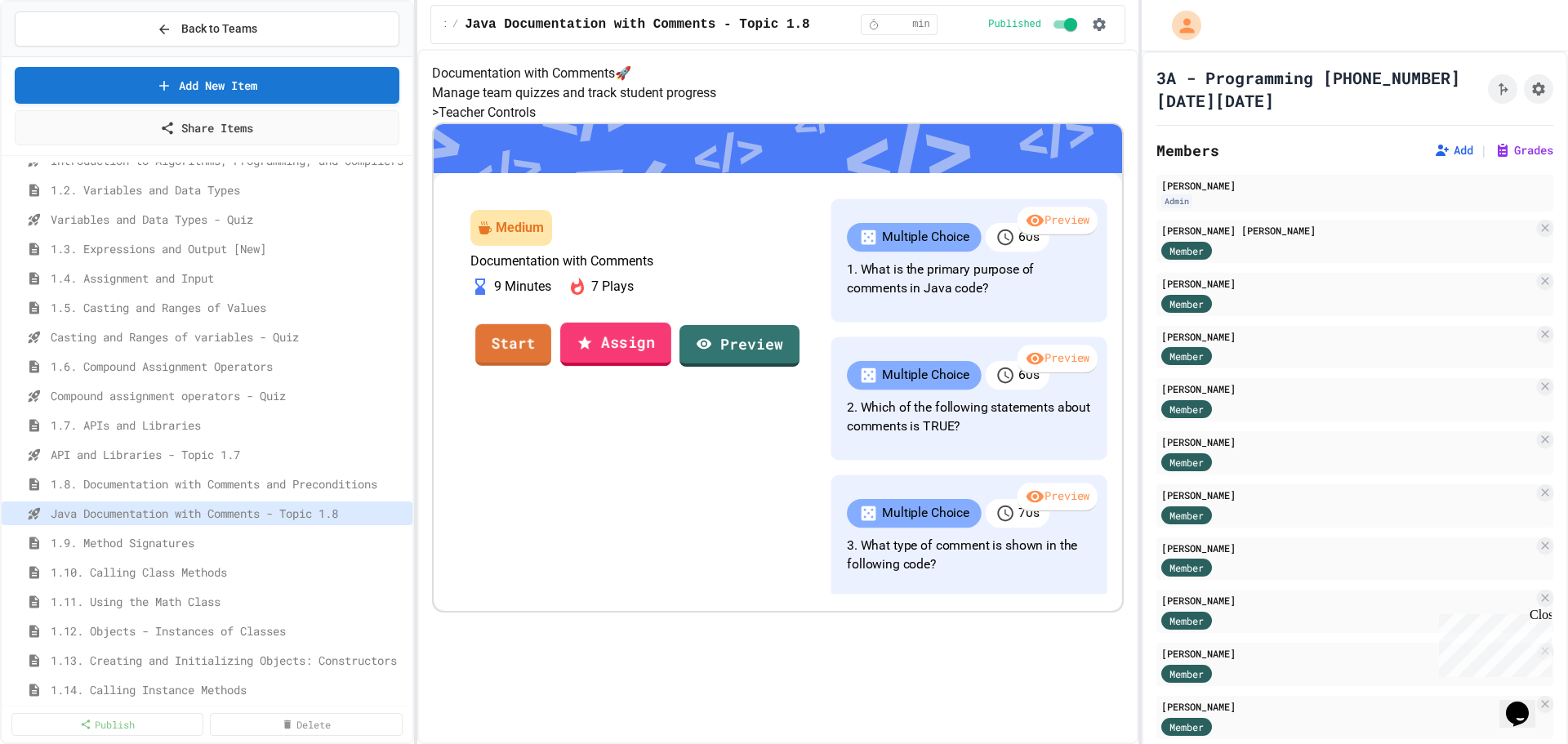
click at [668, 367] on link "Assign" at bounding box center [615, 345] width 111 height 44
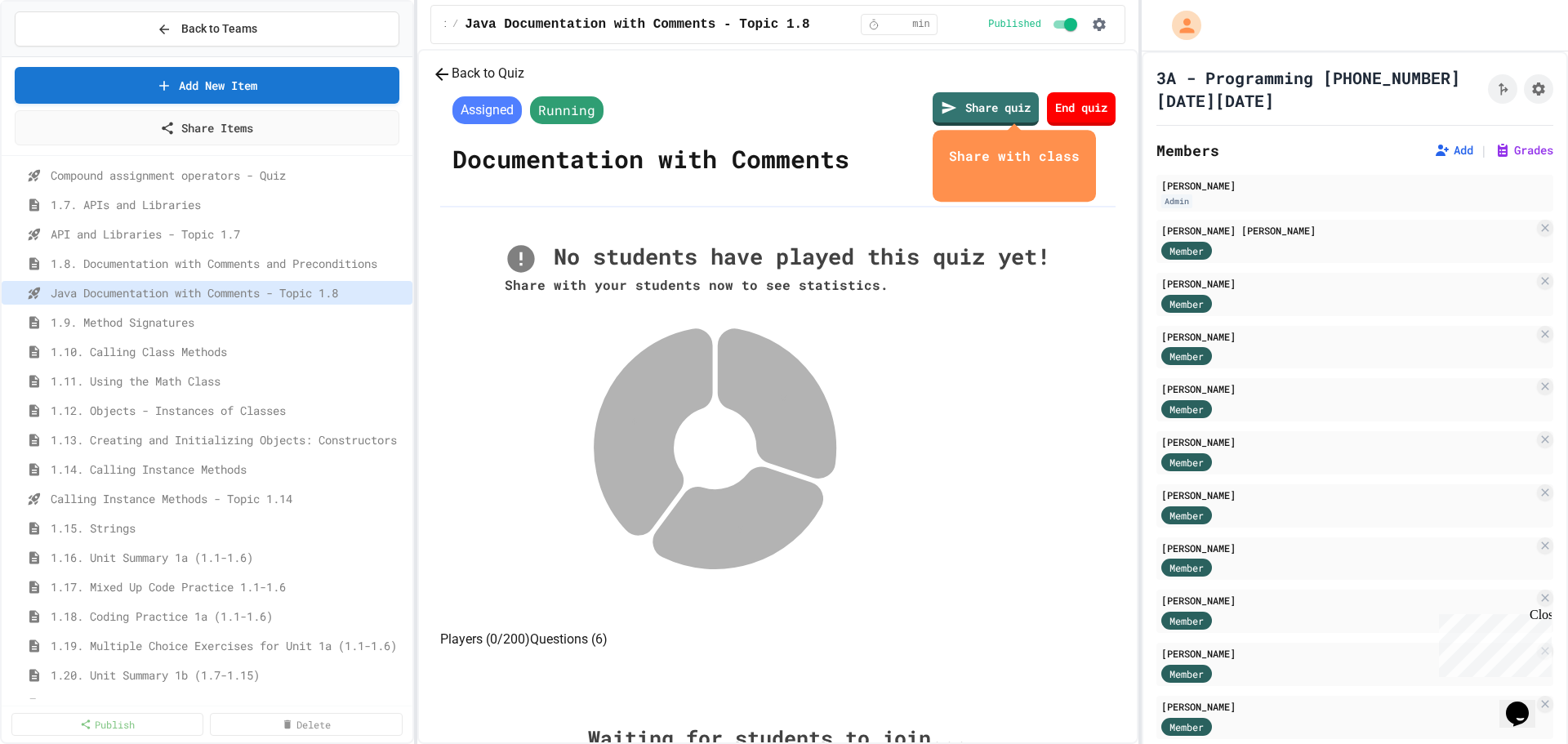
scroll to position [326, 0]
